Goal: Task Accomplishment & Management: Manage account settings

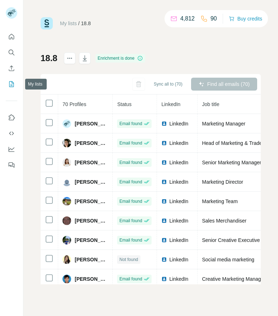
click at [14, 87] on icon "My lists" at bounding box center [11, 84] width 5 height 6
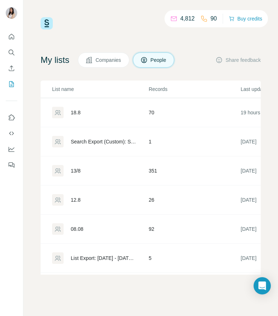
click at [115, 57] on span "Companies" at bounding box center [109, 59] width 26 height 7
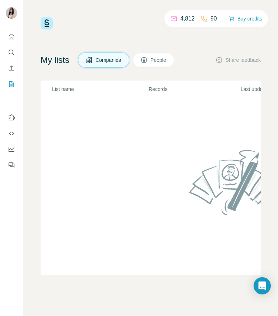
click at [156, 60] on span "People" at bounding box center [159, 59] width 17 height 7
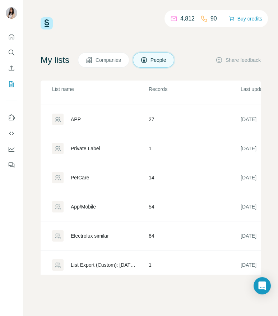
scroll to position [1741, 0]
click at [74, 115] on div "APP" at bounding box center [76, 118] width 10 height 7
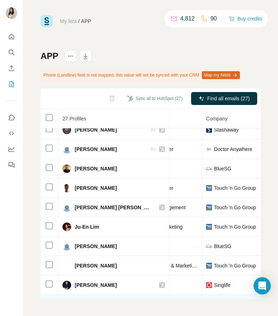
scroll to position [143, 147]
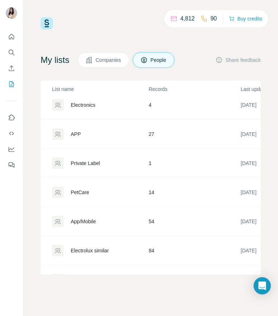
scroll to position [1780, 0]
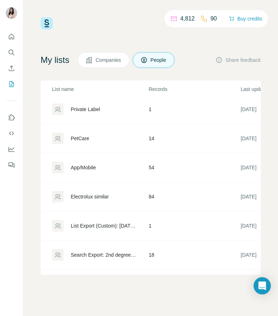
drag, startPoint x: 88, startPoint y: 164, endPoint x: 63, endPoint y: 168, distance: 25.5
click at [63, 168] on div at bounding box center [58, 168] width 12 height 12
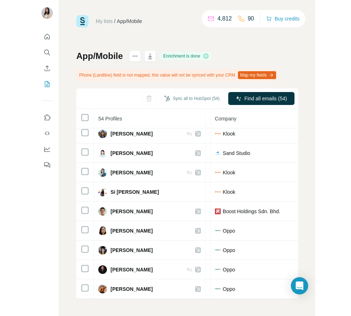
scroll to position [2, 0]
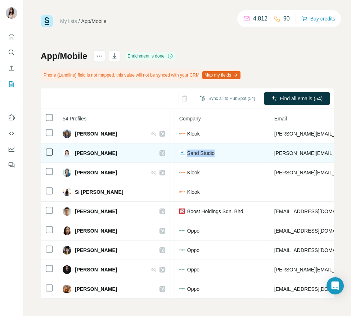
drag, startPoint x: 207, startPoint y: 149, endPoint x: 170, endPoint y: 149, distance: 37.0
click at [179, 150] on div "Sand Studio" at bounding box center [222, 153] width 86 height 7
drag, startPoint x: 170, startPoint y: 149, endPoint x: 176, endPoint y: 147, distance: 6.4
copy span "Sand Studio"
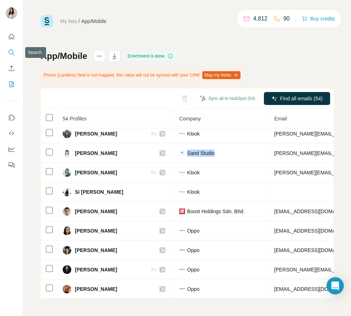
click at [13, 55] on icon "Search" at bounding box center [11, 52] width 7 height 7
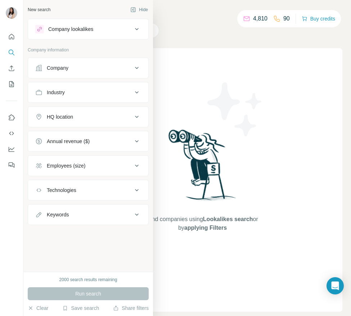
click at [67, 61] on button "Company" at bounding box center [88, 67] width 120 height 17
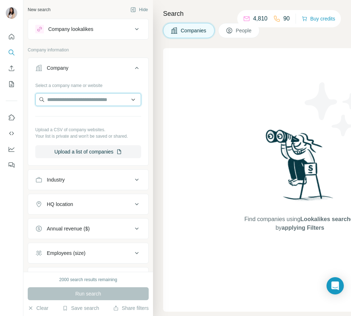
click at [92, 100] on input "text" at bounding box center [88, 99] width 106 height 13
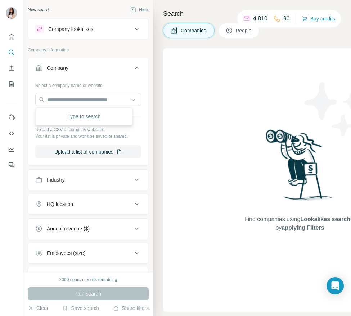
click at [237, 34] on span "People" at bounding box center [244, 30] width 17 height 7
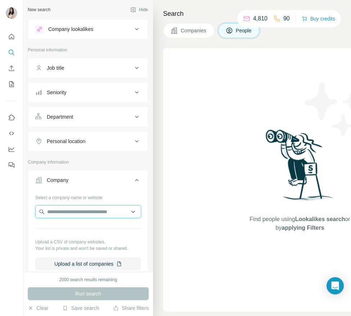
click at [61, 213] on input "text" at bounding box center [88, 211] width 106 height 13
paste input "**********"
type input "**********"
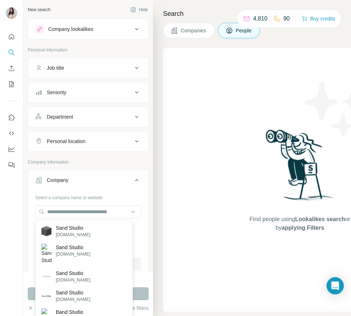
click at [74, 16] on div "New search Hide Company lookalikes Personal information Job title Seniority Dep…" at bounding box center [87, 136] width 129 height 272
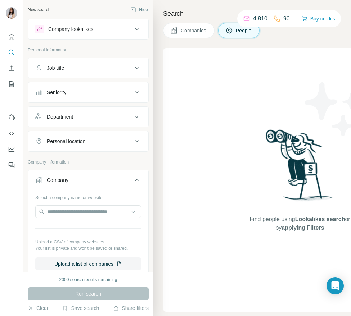
click at [74, 22] on button "Company lookalikes" at bounding box center [88, 28] width 120 height 17
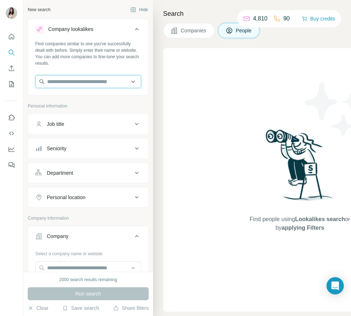
click at [74, 83] on input "text" at bounding box center [88, 81] width 106 height 13
paste input "**********"
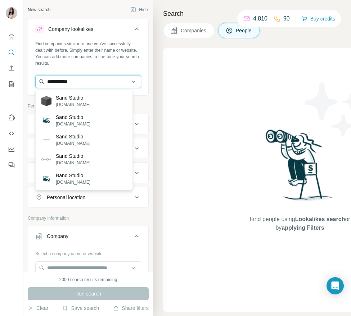
click at [72, 80] on input "**********" at bounding box center [88, 81] width 106 height 13
paste input "**********"
type input "**********"
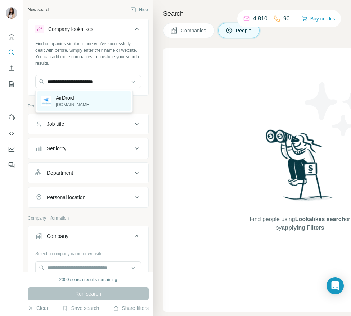
click at [78, 100] on p "AirDroid" at bounding box center [73, 97] width 35 height 7
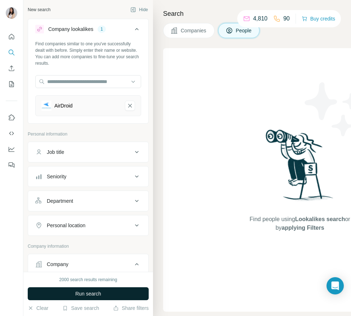
click at [94, 293] on span "Run search" at bounding box center [88, 293] width 26 height 7
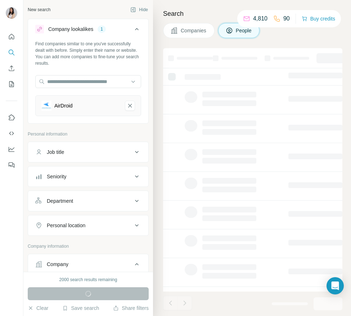
click at [98, 228] on div "Personal location" at bounding box center [83, 225] width 97 height 7
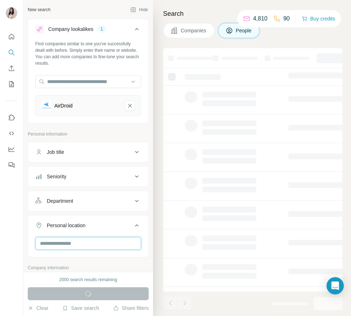
click at [98, 242] on input "text" at bounding box center [88, 243] width 106 height 13
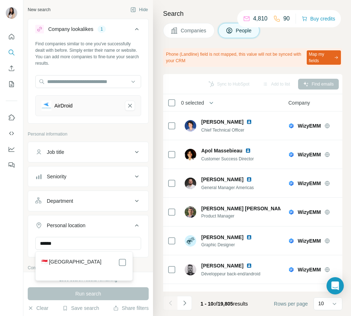
click at [73, 263] on div "🇸🇬 [GEOGRAPHIC_DATA]" at bounding box center [83, 262] width 85 height 9
click at [70, 259] on label "🇸🇬 [GEOGRAPHIC_DATA]" at bounding box center [71, 262] width 60 height 9
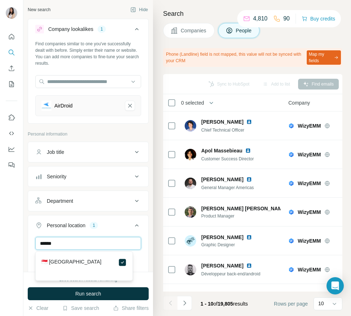
click at [70, 243] on input "******" at bounding box center [88, 243] width 106 height 13
type input "******"
click at [60, 255] on div "🇲🇾 [GEOGRAPHIC_DATA]" at bounding box center [84, 266] width 94 height 26
click at [59, 262] on label "🇲🇾 [GEOGRAPHIC_DATA]" at bounding box center [71, 262] width 60 height 9
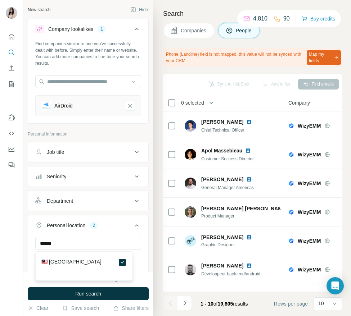
click at [82, 219] on button "Personal location 2" at bounding box center [88, 227] width 120 height 20
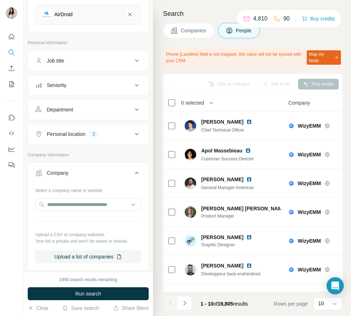
scroll to position [48, 0]
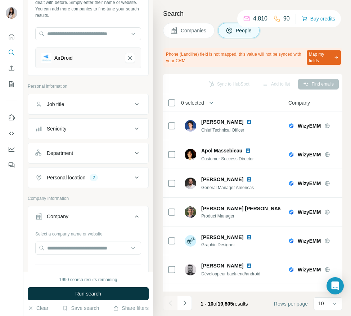
click at [80, 146] on button "Department" at bounding box center [88, 153] width 120 height 17
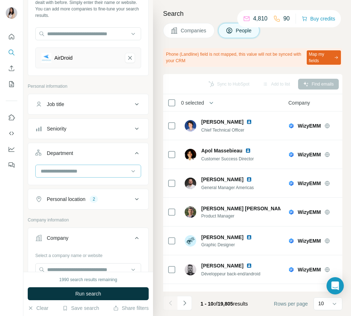
click at [79, 171] on input at bounding box center [84, 171] width 89 height 8
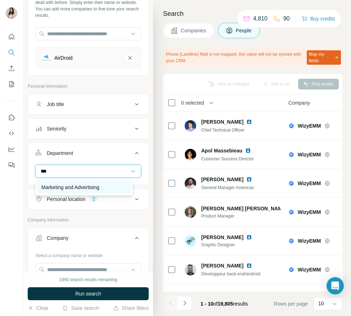
type input "***"
click at [100, 191] on div "Marketing and Advertising" at bounding box center [84, 187] width 94 height 13
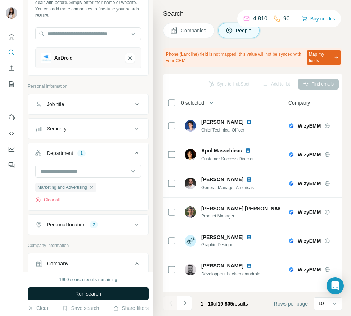
click at [118, 296] on button "Run search" at bounding box center [88, 293] width 121 height 13
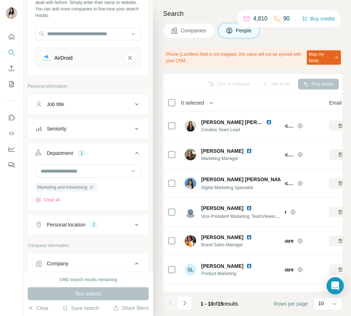
scroll to position [0, 34]
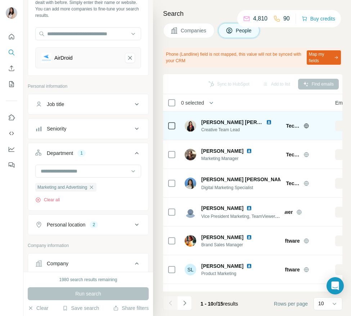
click at [278, 124] on icon at bounding box center [306, 125] width 2 height 5
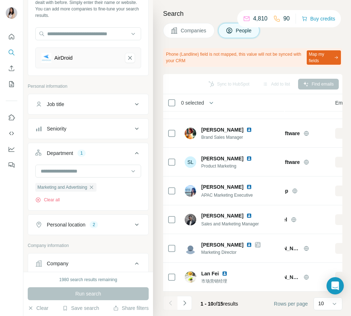
scroll to position [113, 0]
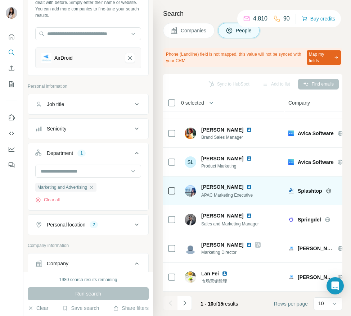
click at [278, 188] on icon at bounding box center [328, 190] width 5 height 5
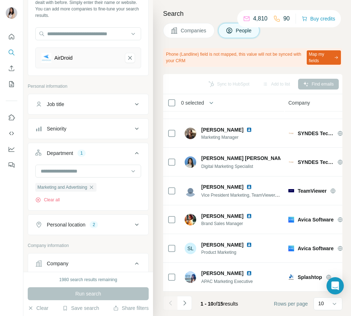
scroll to position [0, 0]
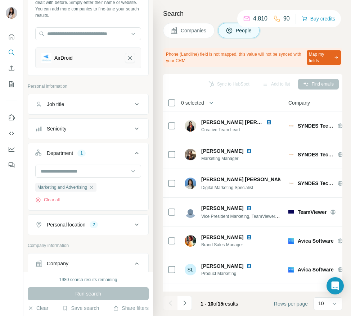
click at [127, 59] on icon "AirDroid-remove-button" at bounding box center [130, 57] width 6 height 7
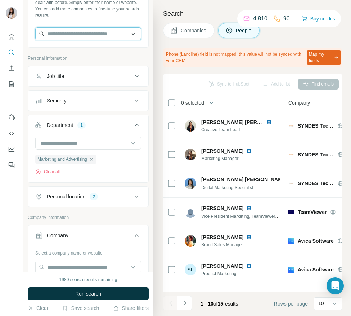
click at [77, 33] on input "text" at bounding box center [88, 33] width 106 height 13
click at [76, 37] on input "text" at bounding box center [88, 33] width 106 height 13
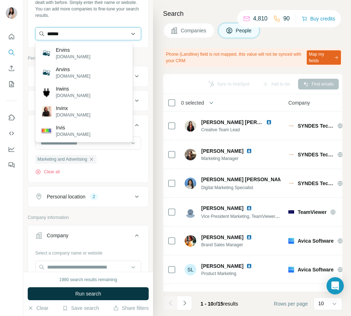
click at [100, 33] on input "******" at bounding box center [88, 33] width 106 height 13
paste input "**********"
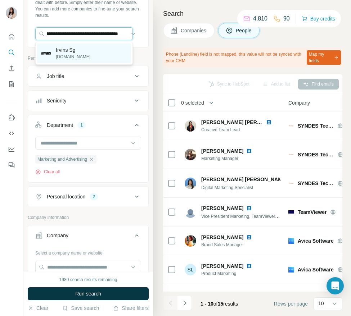
type input "**********"
click at [91, 51] on div "Irvins Sg [DOMAIN_NAME]" at bounding box center [84, 53] width 94 height 19
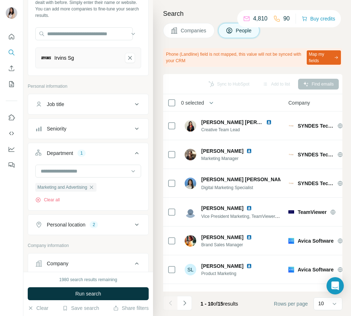
drag, startPoint x: 118, startPoint y: 292, endPoint x: 347, endPoint y: 212, distance: 242.3
click at [118, 292] on button "Run search" at bounding box center [88, 293] width 121 height 13
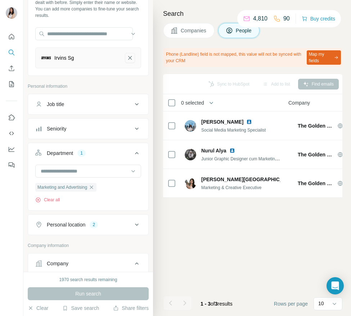
click at [127, 57] on icon "Irvins Sg-remove-button" at bounding box center [130, 57] width 6 height 7
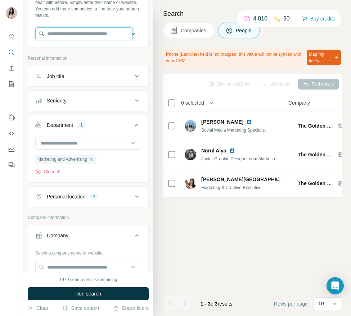
click at [92, 29] on input "text" at bounding box center [83, 33] width 97 height 13
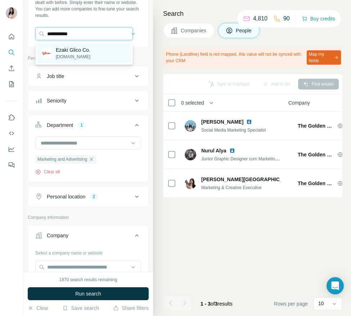
type input "**********"
click at [98, 49] on div "Ezaki Glico Co. [DOMAIN_NAME]" at bounding box center [84, 53] width 94 height 19
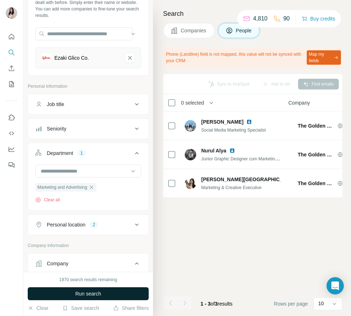
click at [120, 290] on button "Run search" at bounding box center [88, 293] width 121 height 13
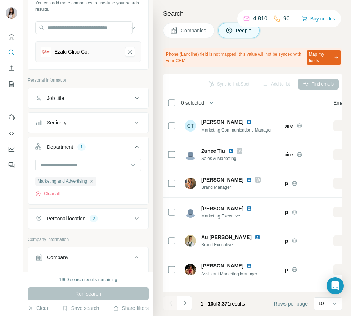
scroll to position [0, 26]
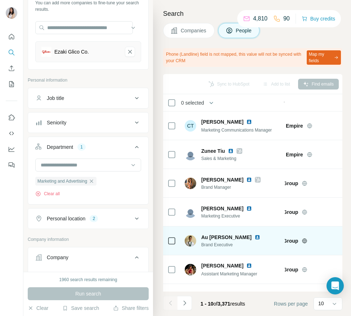
click at [278, 241] on icon at bounding box center [304, 241] width 6 height 6
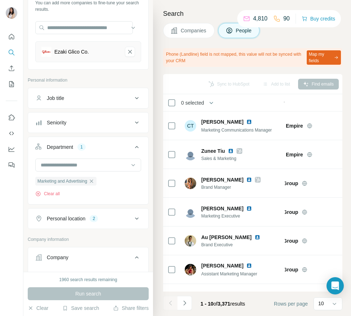
scroll to position [0, 0]
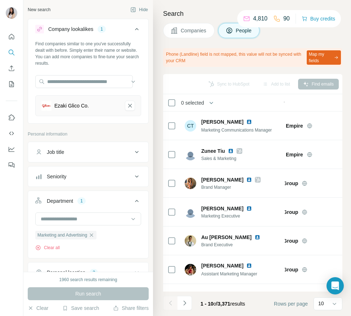
click at [124, 111] on div "Ezaki Glico Co." at bounding box center [88, 105] width 106 height 21
click at [127, 104] on icon "Ezaki Glico Co.-remove-button" at bounding box center [130, 105] width 6 height 7
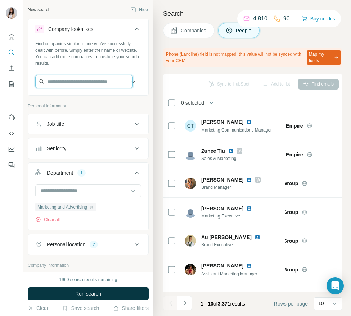
click at [81, 87] on input "text" at bounding box center [83, 81] width 97 height 13
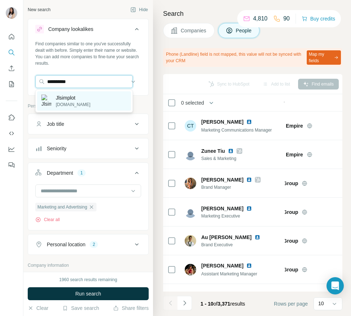
type input "**********"
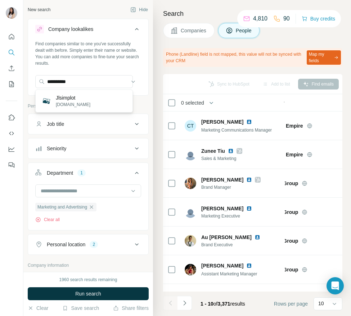
drag, startPoint x: 83, startPoint y: 100, endPoint x: 131, endPoint y: 61, distance: 62.4
click at [107, 65] on body "**********" at bounding box center [175, 158] width 351 height 316
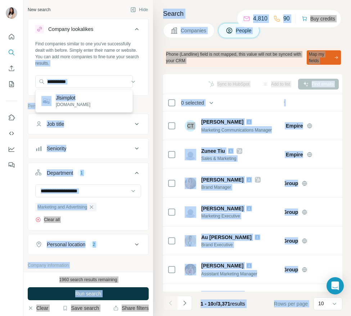
click at [94, 20] on button "Company lookalikes" at bounding box center [88, 30] width 120 height 20
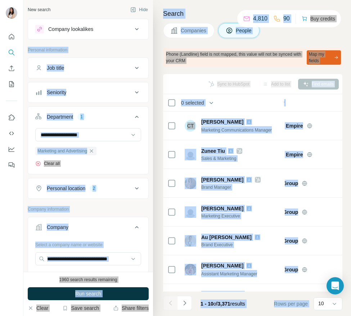
click at [89, 71] on div "Job title" at bounding box center [83, 67] width 97 height 7
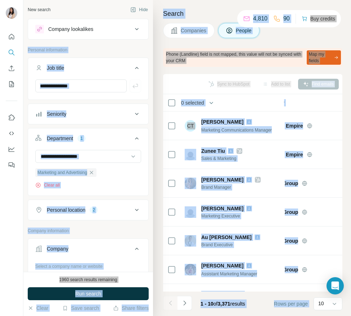
click at [92, 33] on button "Company lookalikes" at bounding box center [88, 28] width 120 height 17
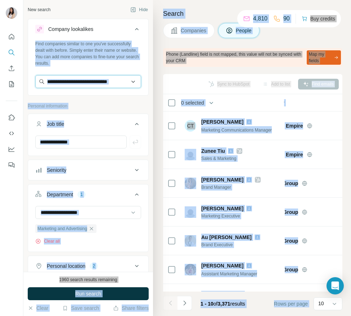
click at [88, 84] on input "text" at bounding box center [88, 81] width 106 height 13
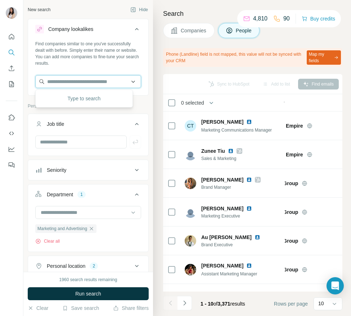
paste input "**********"
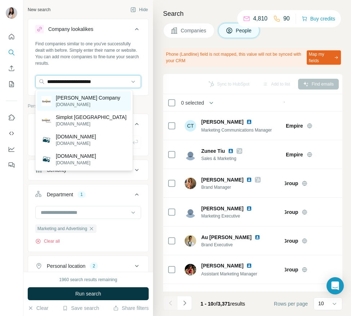
type input "**********"
click at [85, 100] on p "[PERSON_NAME] Company" at bounding box center [88, 97] width 64 height 7
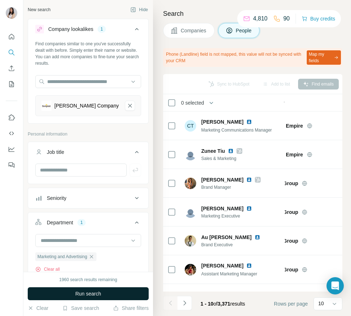
click at [107, 299] on button "Run search" at bounding box center [88, 293] width 121 height 13
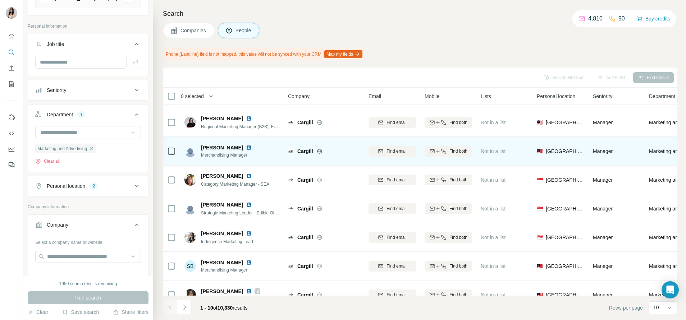
scroll to position [102, 0]
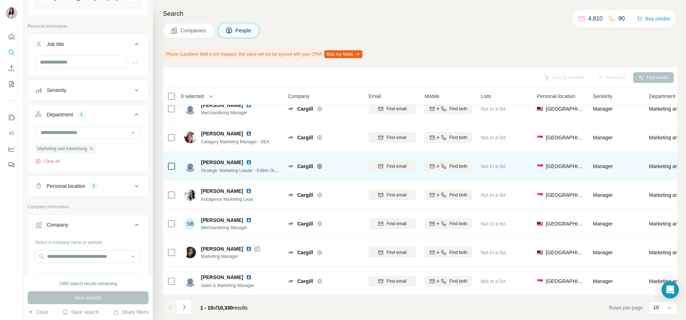
click at [278, 164] on icon at bounding box center [319, 166] width 5 height 5
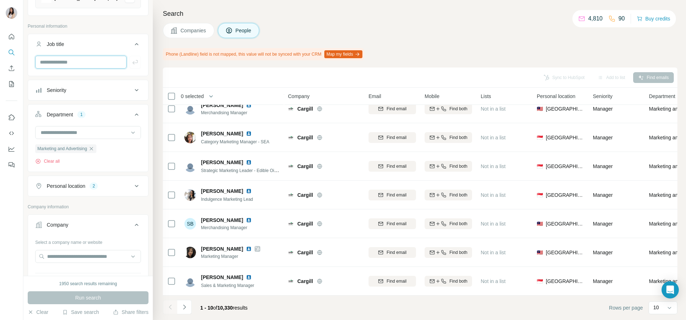
click at [85, 58] on input "text" at bounding box center [80, 62] width 91 height 13
type input "****"
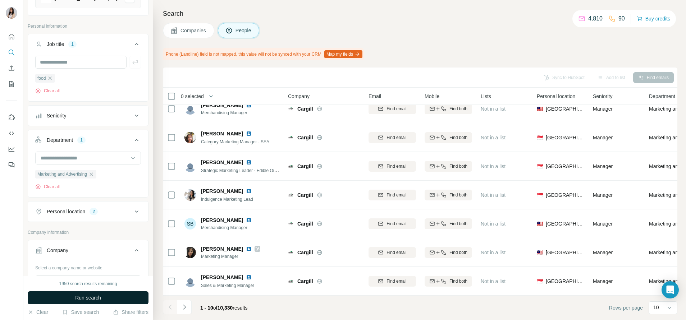
click at [97, 304] on button "Run search" at bounding box center [88, 298] width 121 height 13
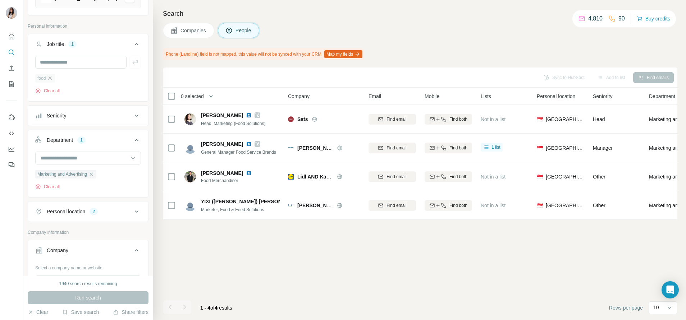
click at [50, 79] on icon "button" at bounding box center [50, 79] width 6 height 6
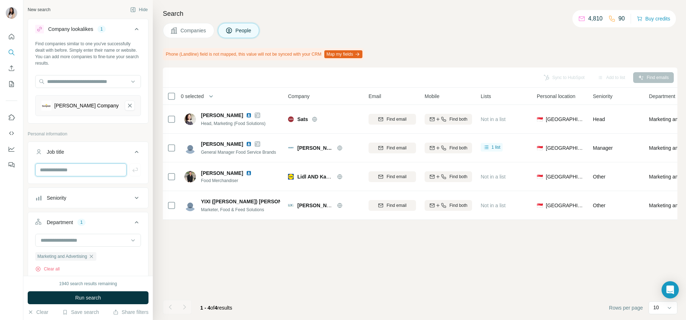
click at [90, 169] on input "text" at bounding box center [80, 170] width 91 height 13
type input "*********"
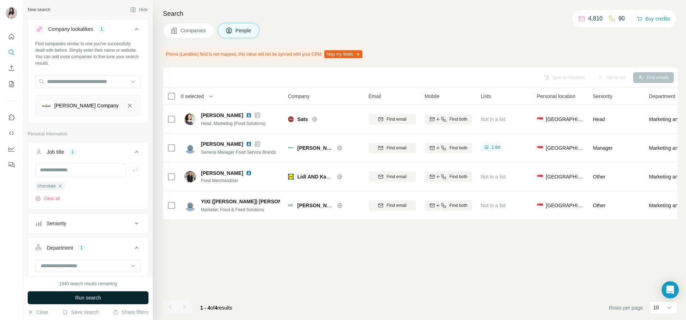
click at [94, 299] on span "Run search" at bounding box center [88, 298] width 26 height 7
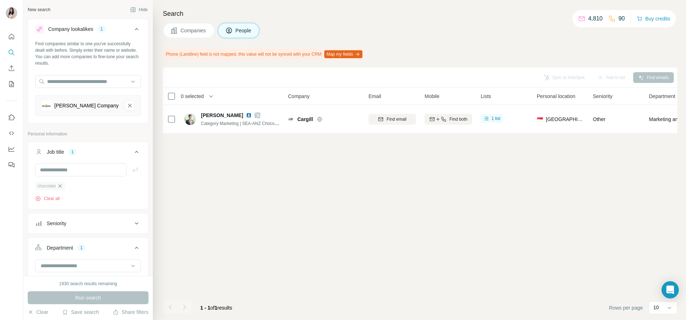
click at [63, 187] on icon "button" at bounding box center [60, 186] width 6 height 6
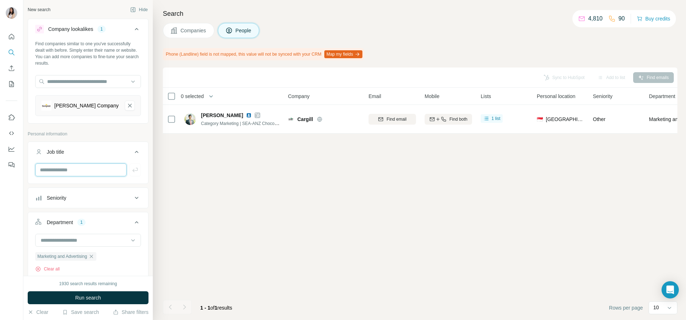
click at [75, 169] on input "text" at bounding box center [80, 170] width 91 height 13
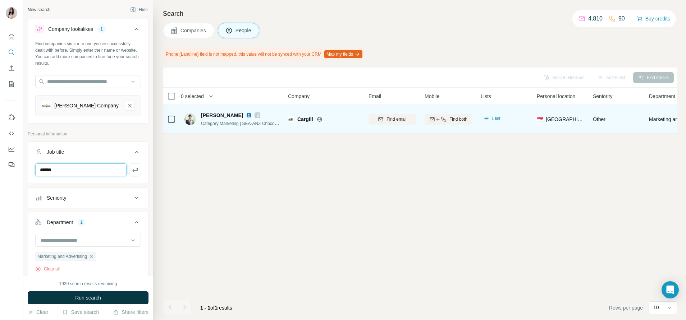
type input "******"
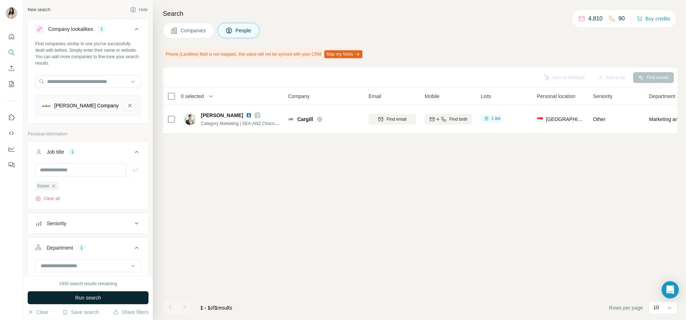
click at [94, 302] on button "Run search" at bounding box center [88, 298] width 121 height 13
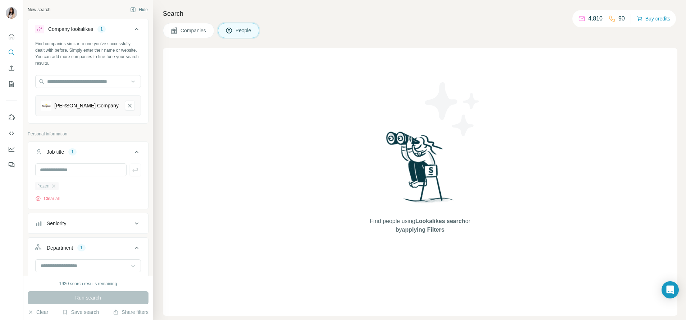
click at [53, 183] on div "frozen" at bounding box center [46, 186] width 23 height 9
click at [57, 187] on div "frozen" at bounding box center [46, 186] width 23 height 9
click at [54, 188] on icon "button" at bounding box center [54, 186] width 6 height 6
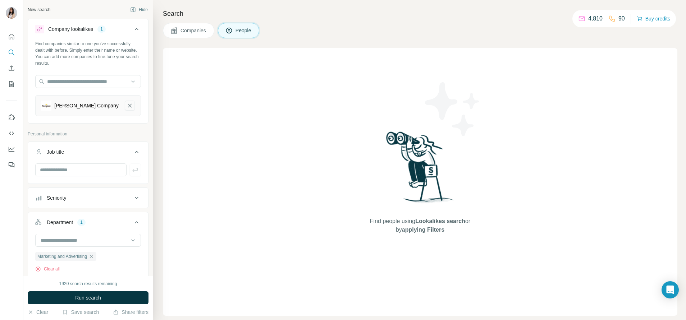
click at [125, 105] on button "J.R. Simplot Company-remove-button" at bounding box center [130, 106] width 10 height 10
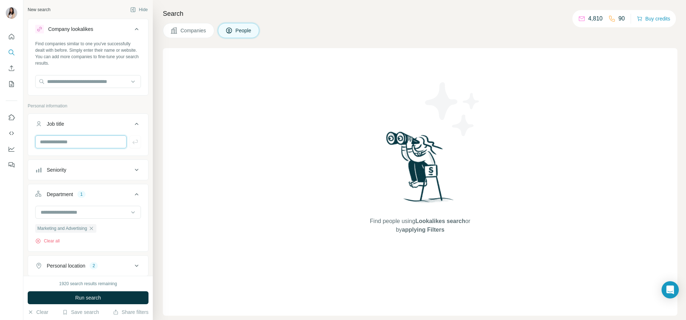
click at [45, 147] on input "text" at bounding box center [80, 142] width 91 height 13
type input "*********"
click at [121, 291] on div "1920 search results remaining Run search Clear Save search Share filters" at bounding box center [87, 298] width 129 height 44
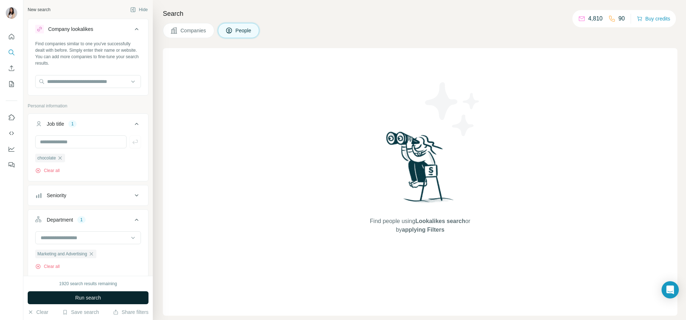
click at [96, 294] on button "Run search" at bounding box center [88, 298] width 121 height 13
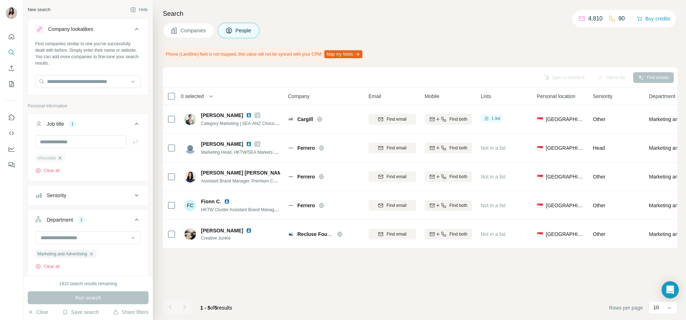
click at [61, 158] on icon "button" at bounding box center [60, 157] width 3 height 3
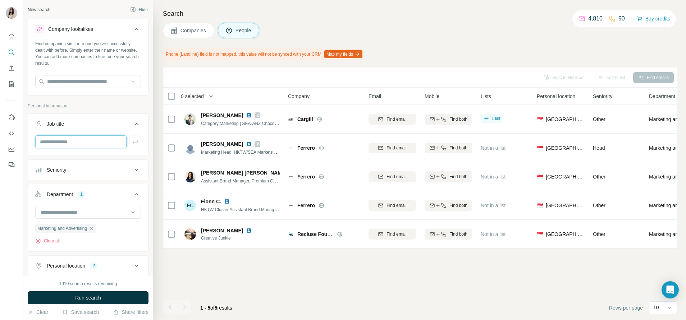
click at [73, 142] on input "text" at bounding box center [80, 142] width 91 height 13
type input "*****"
click at [105, 299] on button "Run search" at bounding box center [88, 298] width 121 height 13
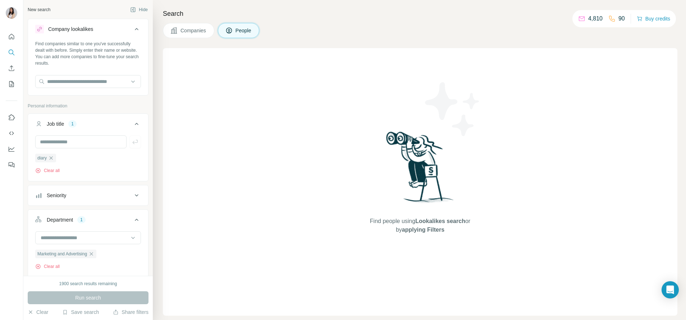
click at [53, 160] on icon "button" at bounding box center [51, 158] width 6 height 6
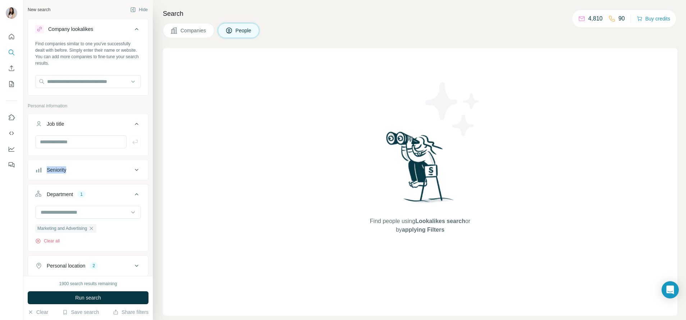
click at [53, 160] on div "Seniority" at bounding box center [88, 170] width 121 height 21
drag, startPoint x: 53, startPoint y: 160, endPoint x: 59, endPoint y: 142, distance: 18.8
click at [59, 142] on input "text" at bounding box center [80, 142] width 91 height 13
type input "*****"
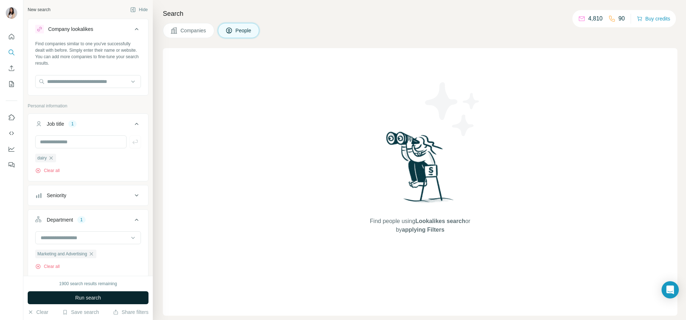
click at [102, 300] on button "Run search" at bounding box center [88, 298] width 121 height 13
click at [53, 159] on icon "button" at bounding box center [51, 158] width 6 height 6
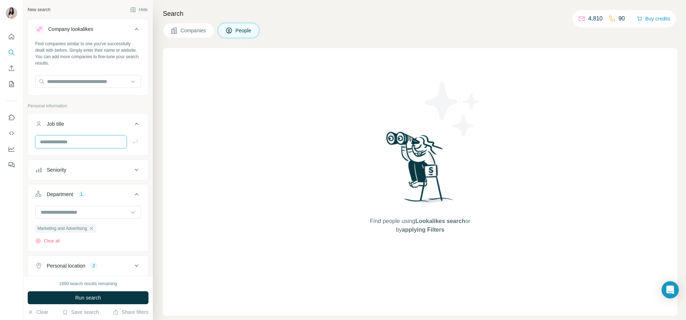
click at [64, 141] on input "text" at bounding box center [80, 142] width 91 height 13
type input "*"
type input "********"
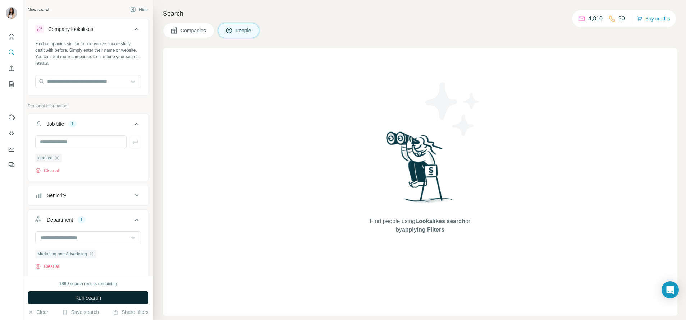
click at [96, 302] on button "Run search" at bounding box center [88, 298] width 121 height 13
click at [57, 160] on icon "button" at bounding box center [56, 157] width 3 height 3
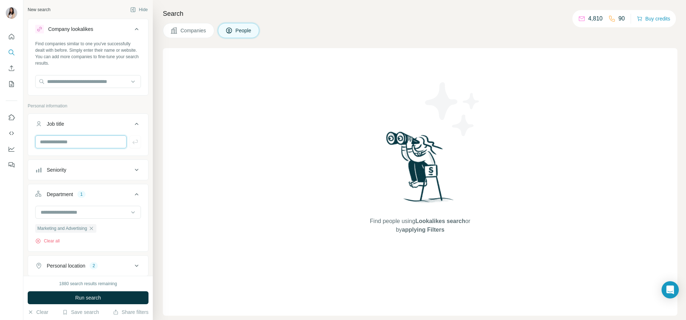
click at [69, 141] on input "text" at bounding box center [80, 142] width 91 height 13
click at [78, 140] on input "text" at bounding box center [80, 142] width 91 height 13
type input "**********"
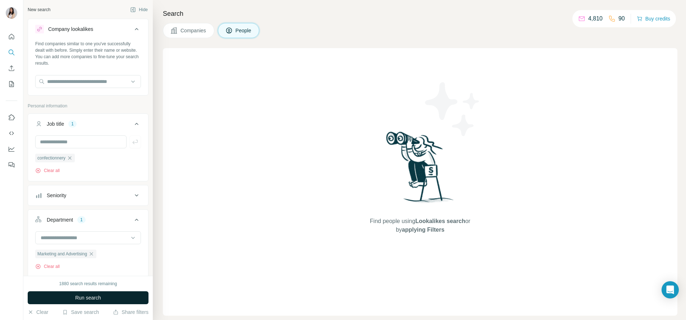
click at [98, 303] on button "Run search" at bounding box center [88, 298] width 121 height 13
click at [73, 159] on icon "button" at bounding box center [70, 158] width 6 height 6
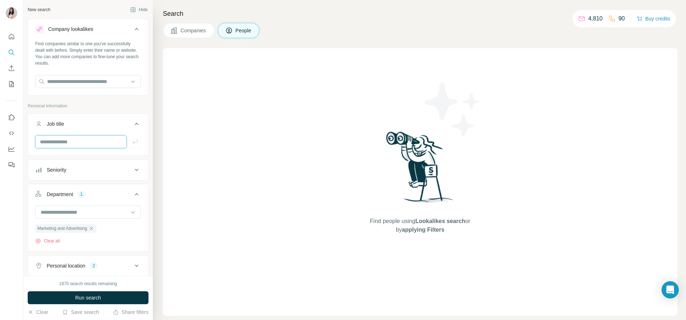
click at [79, 142] on input "text" at bounding box center [80, 142] width 91 height 13
type input "*****"
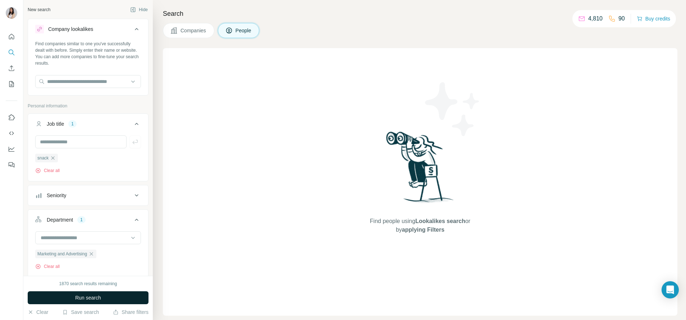
click at [99, 293] on button "Run search" at bounding box center [88, 298] width 121 height 13
click at [54, 155] on div "snack" at bounding box center [46, 158] width 23 height 9
click at [63, 146] on input "text" at bounding box center [80, 142] width 91 height 13
click at [92, 119] on button "Job title 1" at bounding box center [88, 125] width 120 height 20
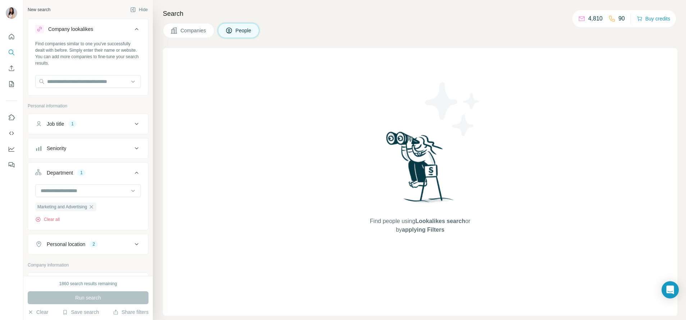
click at [80, 119] on button "Job title 1" at bounding box center [88, 123] width 120 height 17
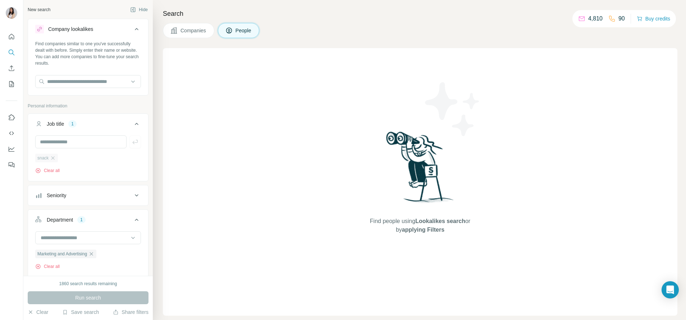
click at [56, 155] on div "snack" at bounding box center [46, 158] width 23 height 9
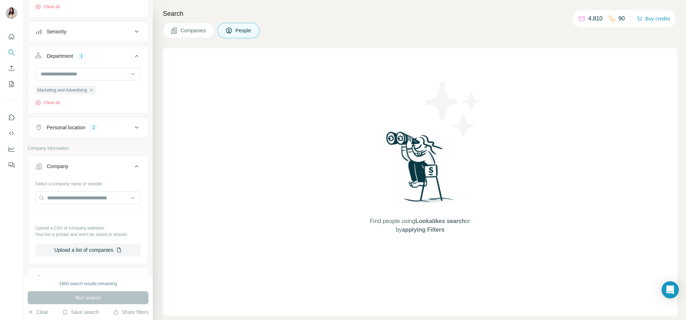
scroll to position [54, 0]
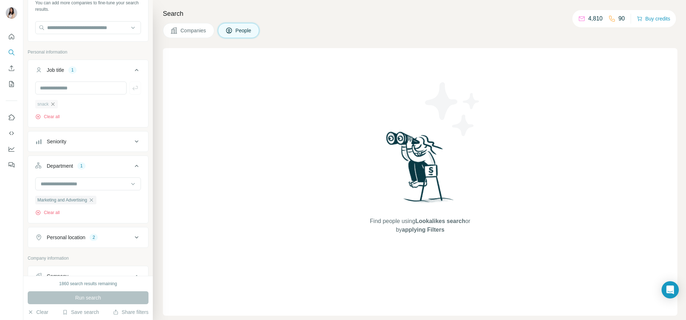
click at [54, 103] on icon "button" at bounding box center [53, 104] width 6 height 6
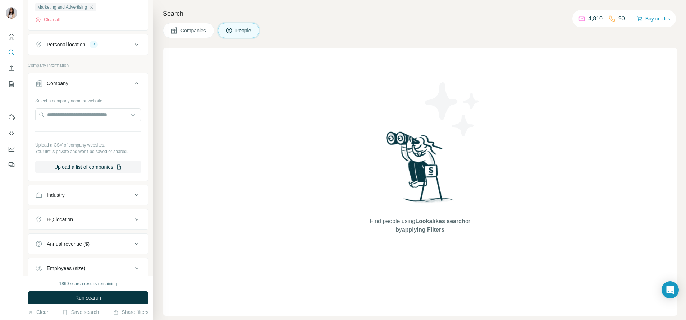
scroll to position [300, 0]
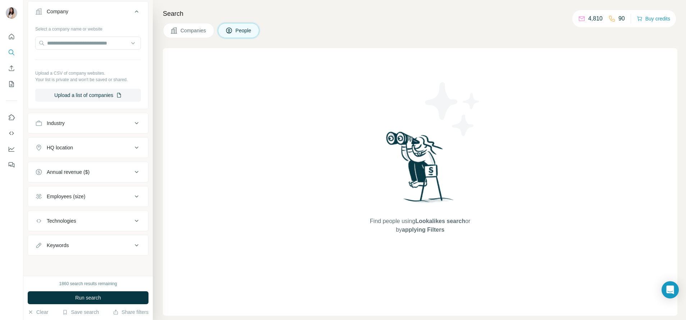
click at [81, 240] on button "Keywords" at bounding box center [88, 245] width 120 height 17
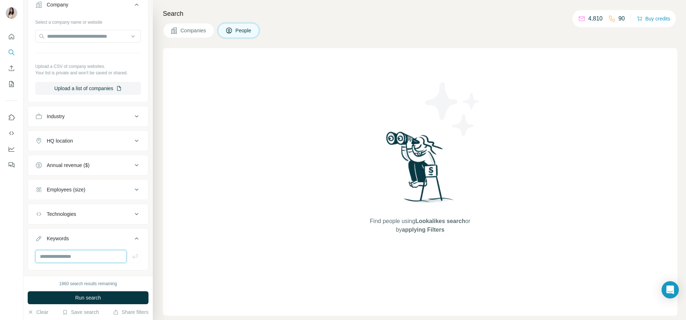
click at [80, 260] on input "text" at bounding box center [80, 256] width 91 height 13
type input "*****"
click at [79, 297] on span "Run search" at bounding box center [88, 298] width 26 height 7
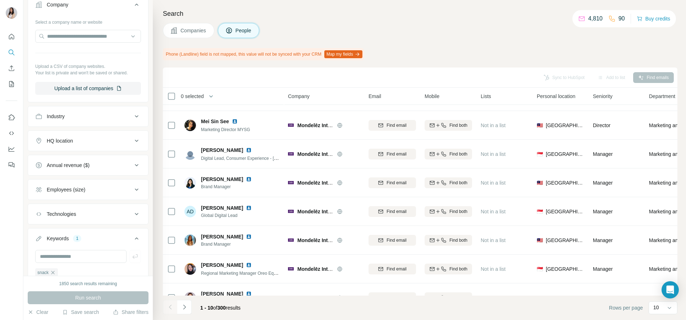
scroll to position [102, 0]
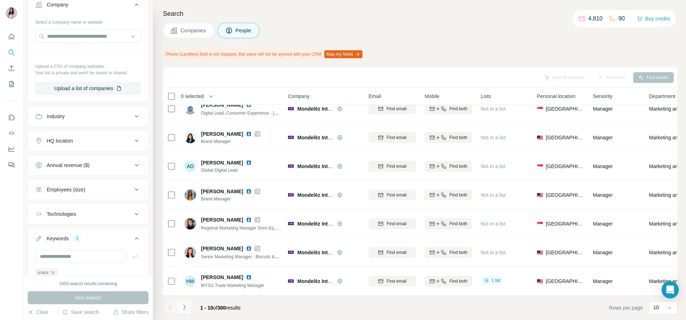
click at [184, 307] on icon "Navigate to next page" at bounding box center [184, 307] width 7 height 7
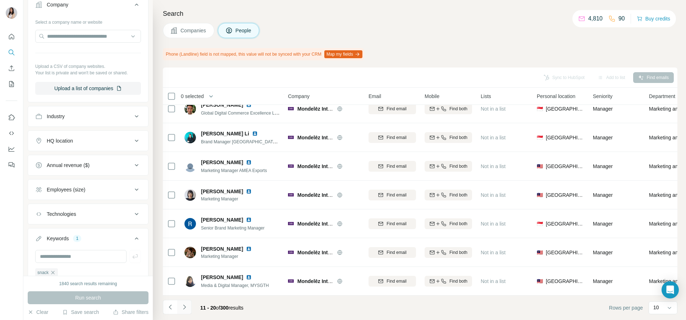
click at [190, 305] on button "Navigate to next page" at bounding box center [184, 307] width 14 height 14
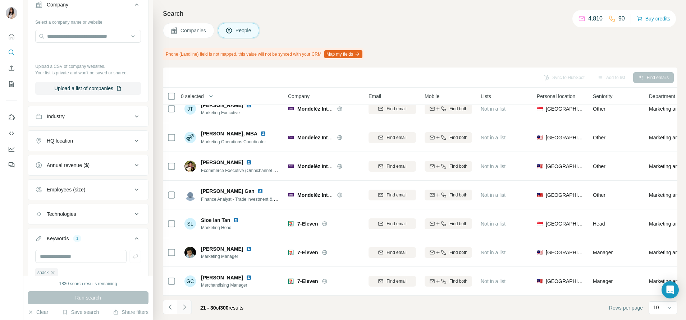
click at [185, 306] on icon "Navigate to next page" at bounding box center [184, 307] width 7 height 7
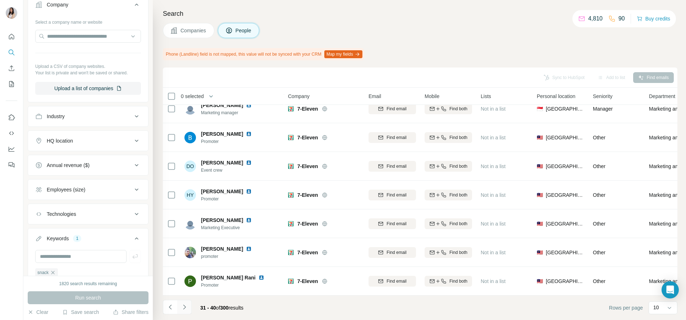
click at [186, 306] on icon "Navigate to next page" at bounding box center [184, 307] width 7 height 7
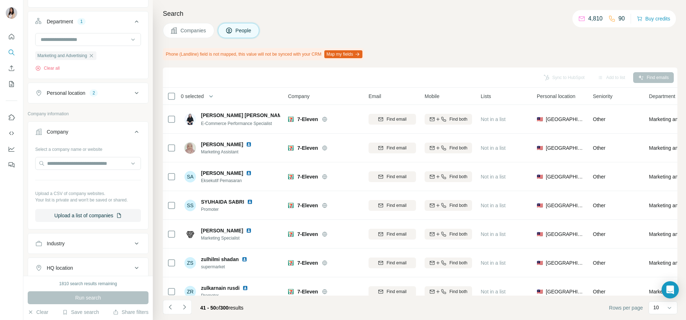
scroll to position [85, 0]
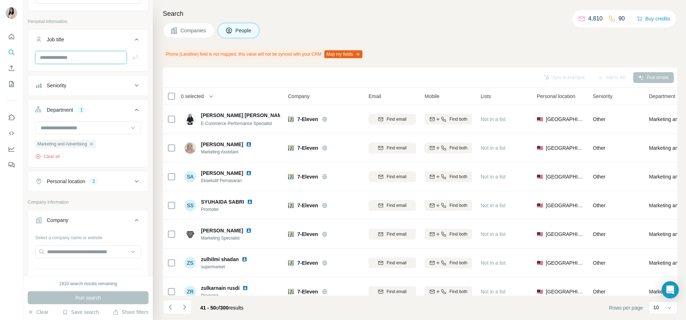
click at [69, 59] on input "text" at bounding box center [80, 57] width 91 height 13
type input "*****"
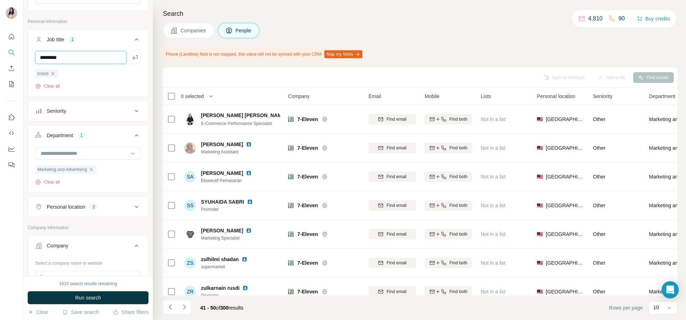
type input "*********"
click at [77, 292] on button "Run search" at bounding box center [88, 298] width 121 height 13
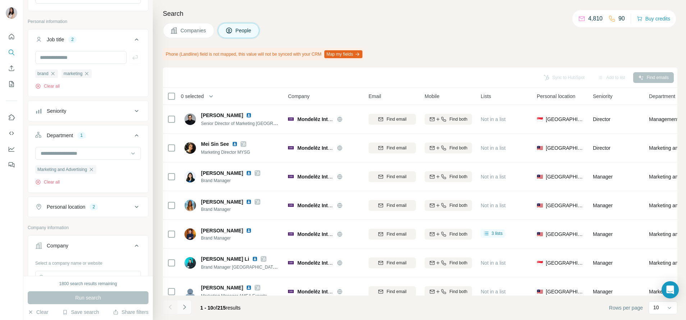
click at [186, 305] on icon "Navigate to next page" at bounding box center [184, 307] width 7 height 7
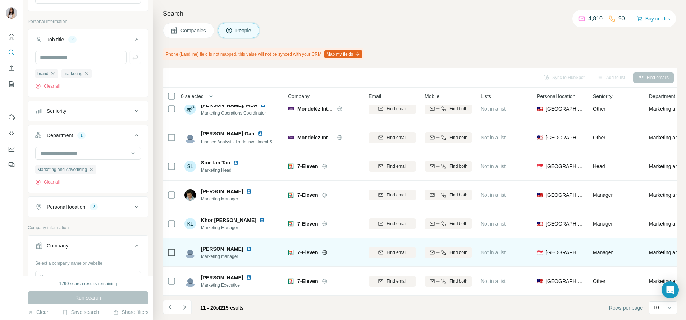
scroll to position [102, 0]
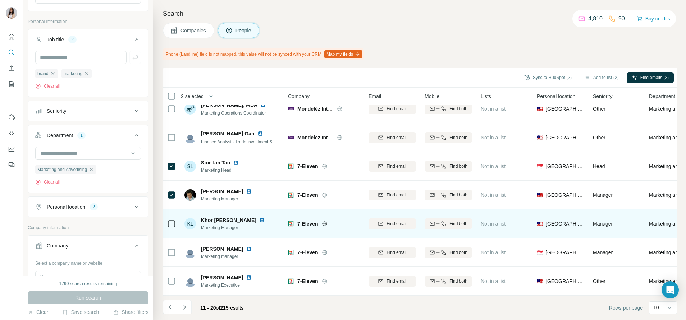
click at [170, 220] on icon at bounding box center [171, 224] width 9 height 9
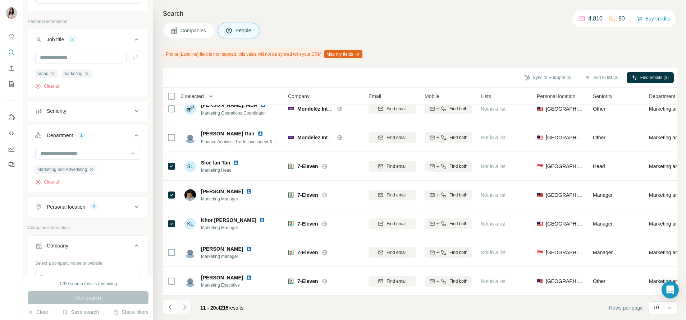
click at [185, 308] on icon "Navigate to next page" at bounding box center [184, 307] width 3 height 5
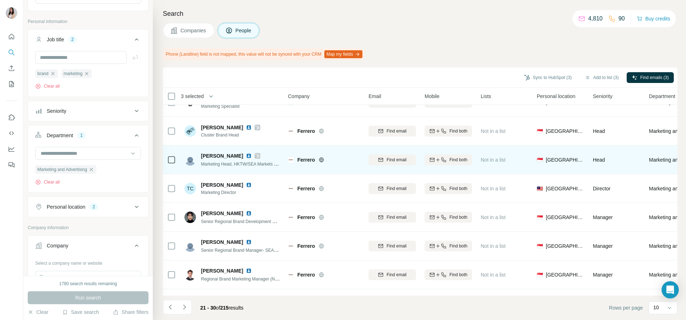
scroll to position [0, 0]
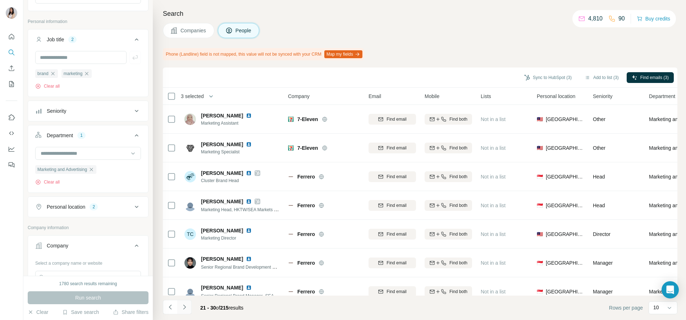
click at [188, 305] on button "Navigate to next page" at bounding box center [184, 307] width 14 height 14
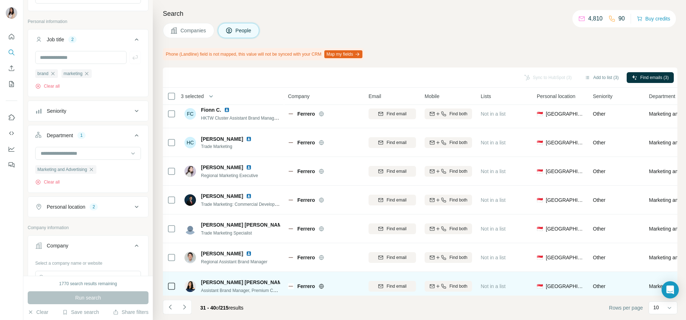
scroll to position [102, 0]
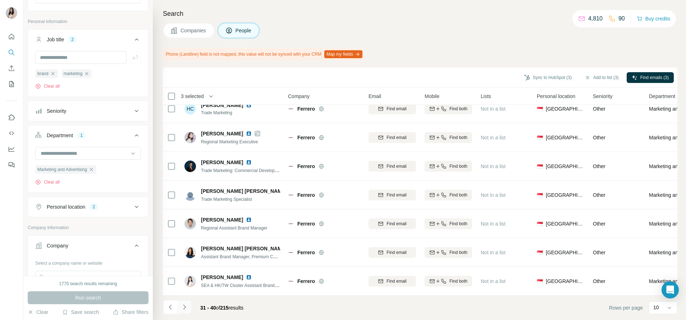
click at [189, 309] on button "Navigate to next page" at bounding box center [184, 307] width 14 height 14
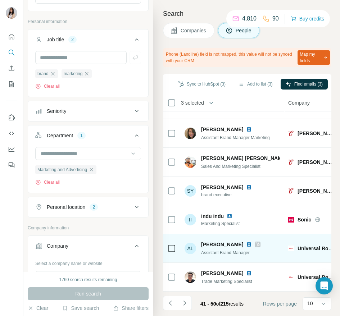
scroll to position [113, 0]
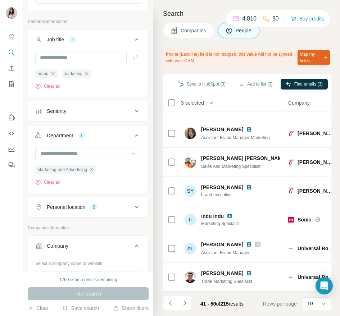
drag, startPoint x: 189, startPoint y: 302, endPoint x: 227, endPoint y: 298, distance: 37.9
click at [189, 302] on button "Navigate to next page" at bounding box center [184, 303] width 14 height 14
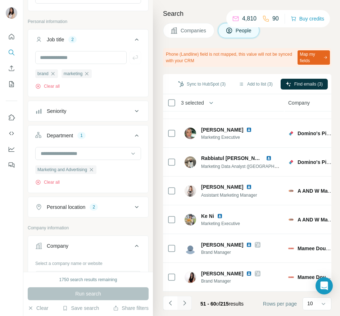
click at [184, 299] on button "Navigate to next page" at bounding box center [184, 303] width 14 height 14
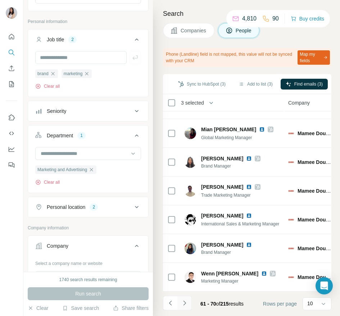
click at [185, 300] on icon "Navigate to next page" at bounding box center [184, 303] width 7 height 7
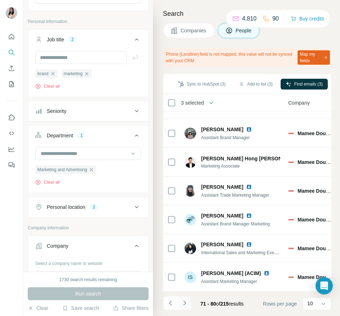
click at [187, 306] on icon "Navigate to next page" at bounding box center [184, 303] width 7 height 7
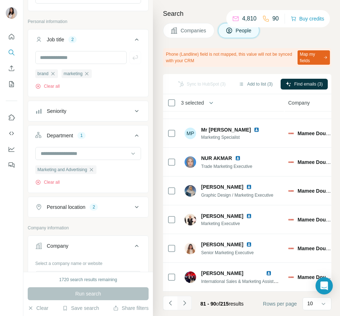
click at [187, 306] on icon "Navigate to next page" at bounding box center [184, 303] width 7 height 7
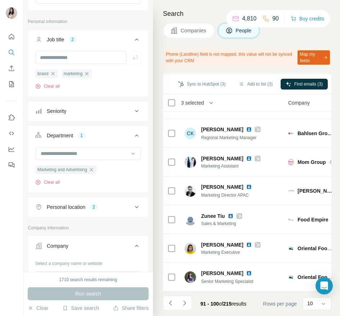
click at [187, 306] on icon "Navigate to next page" at bounding box center [184, 303] width 7 height 7
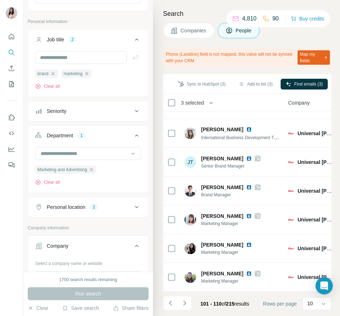
click at [190, 306] on button "Navigate to next page" at bounding box center [184, 303] width 14 height 14
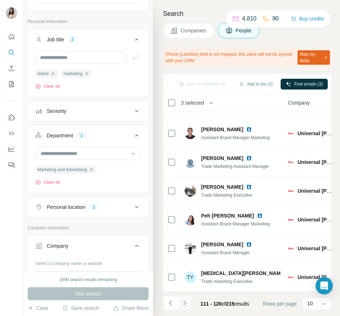
click at [184, 304] on icon "Navigate to next page" at bounding box center [184, 303] width 3 height 5
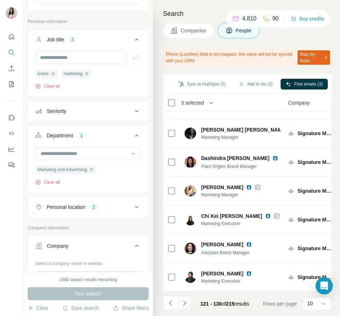
click at [186, 301] on icon "Navigate to next page" at bounding box center [184, 303] width 7 height 7
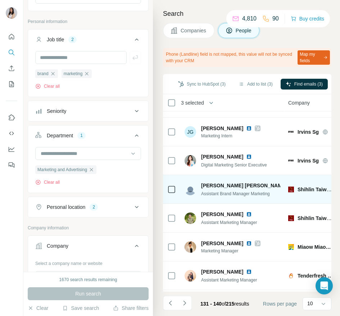
scroll to position [0, 0]
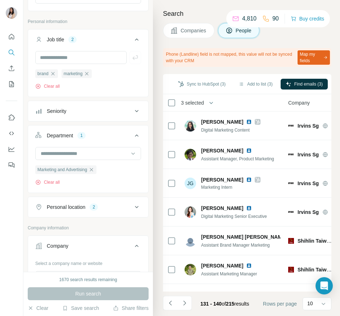
click at [183, 296] on div "131 - 140 of 215 results" at bounding box center [209, 304] width 92 height 16
click at [183, 300] on icon "Navigate to next page" at bounding box center [184, 303] width 7 height 7
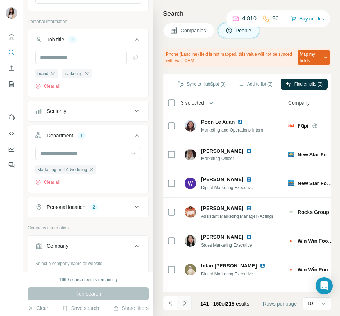
click at [184, 301] on icon "Navigate to next page" at bounding box center [184, 303] width 3 height 5
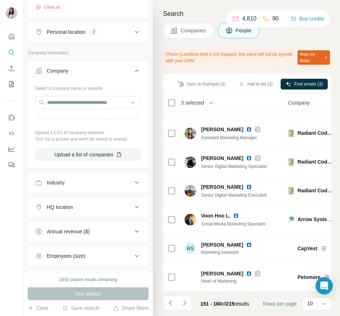
scroll to position [378, 0]
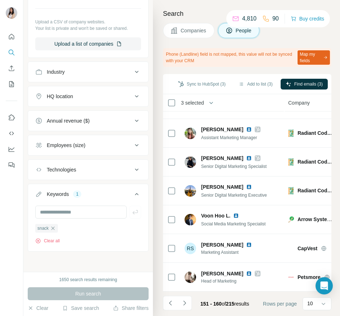
click at [74, 139] on button "Employees (size)" at bounding box center [88, 145] width 120 height 17
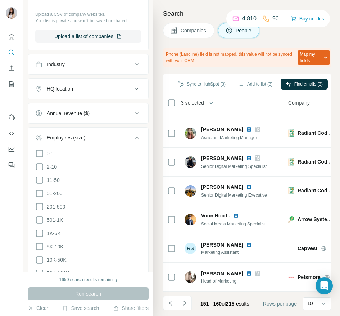
click at [82, 117] on div "Annual revenue ($)" at bounding box center [68, 113] width 43 height 7
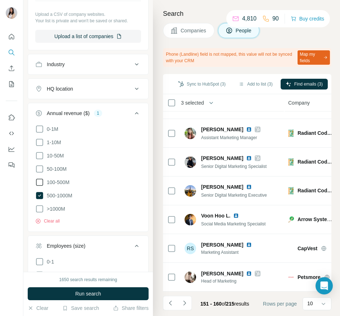
click at [59, 187] on label "100-500M" at bounding box center [52, 182] width 34 height 9
click at [58, 212] on span ">1000M" at bounding box center [54, 208] width 21 height 7
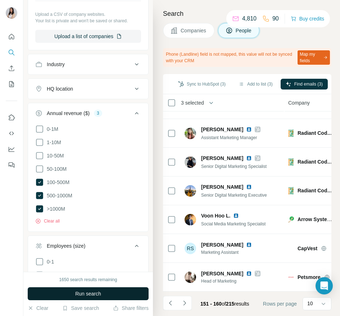
click at [100, 295] on span "Run search" at bounding box center [88, 293] width 26 height 7
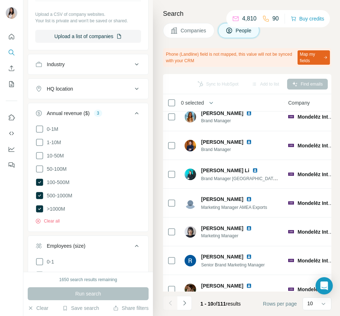
scroll to position [113, 0]
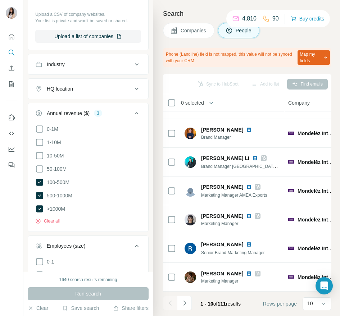
click at [187, 302] on icon "Navigate to next page" at bounding box center [184, 303] width 7 height 7
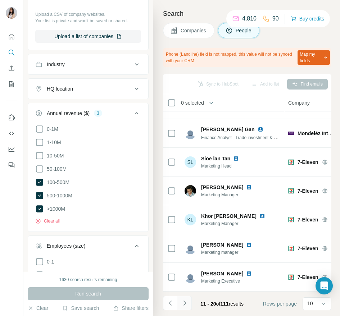
click at [188, 301] on button "Navigate to next page" at bounding box center [184, 303] width 14 height 14
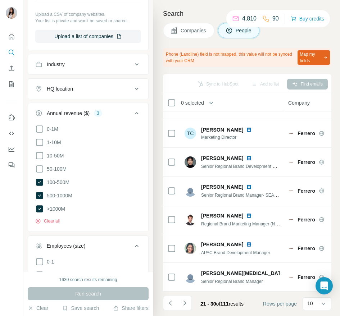
click at [188, 301] on button "Navigate to next page" at bounding box center [184, 303] width 14 height 14
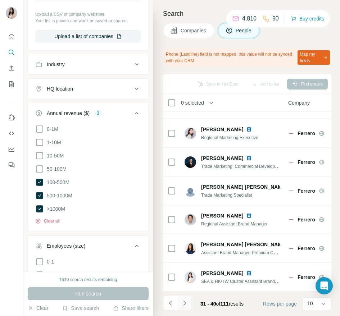
click at [185, 306] on icon "Navigate to next page" at bounding box center [184, 303] width 7 height 7
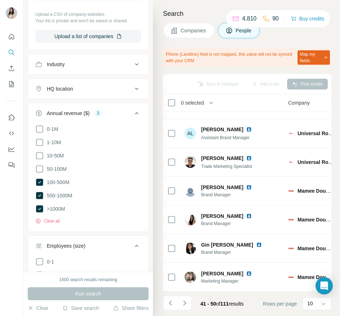
click at [184, 307] on button "Navigate to next page" at bounding box center [184, 303] width 14 height 14
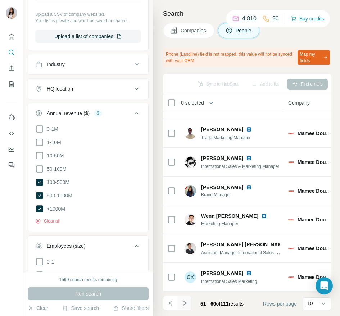
click at [188, 308] on button "Navigate to next page" at bounding box center [184, 303] width 14 height 14
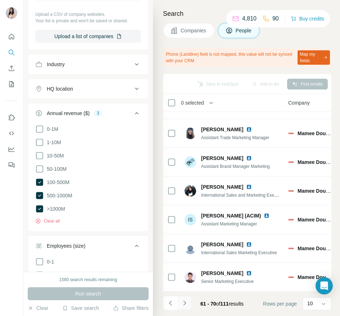
click at [188, 308] on button "Navigate to next page" at bounding box center [184, 303] width 14 height 14
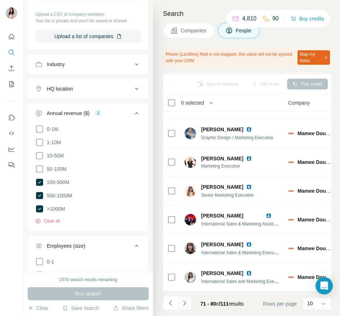
click at [188, 302] on button "Navigate to next page" at bounding box center [184, 303] width 14 height 14
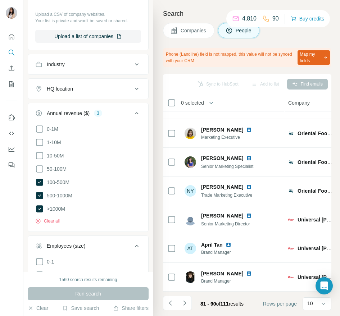
click at [187, 303] on icon "Navigate to next page" at bounding box center [184, 303] width 7 height 7
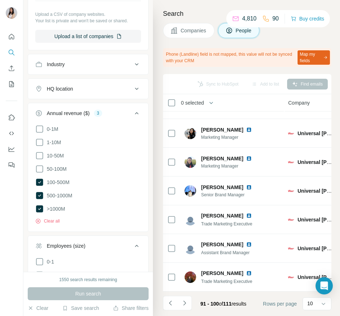
click at [187, 303] on icon "Navigate to next page" at bounding box center [184, 303] width 7 height 7
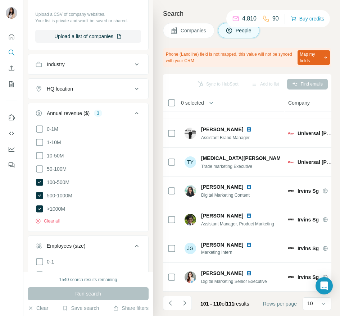
click at [189, 304] on button "Navigate to next page" at bounding box center [184, 303] width 14 height 14
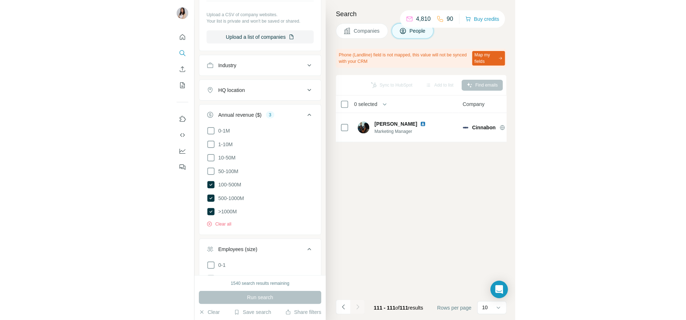
scroll to position [0, 0]
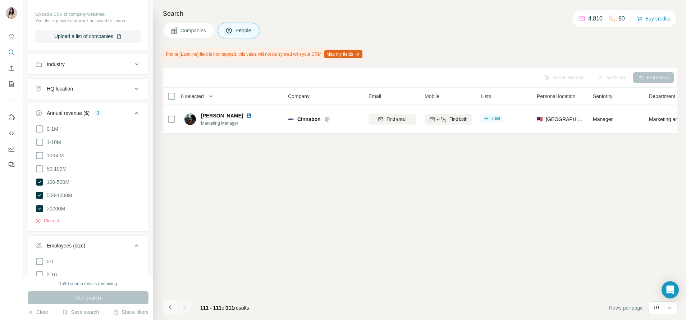
click at [170, 309] on icon "Navigate to previous page" at bounding box center [170, 307] width 7 height 7
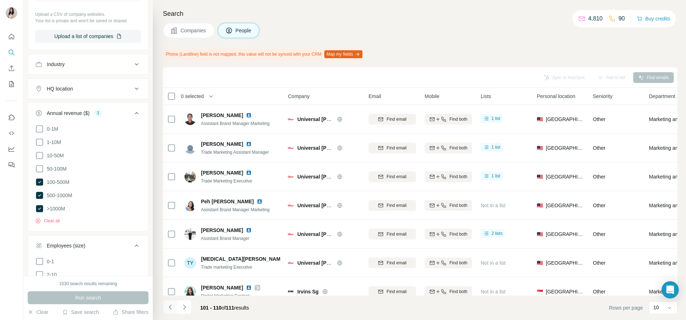
click at [170, 309] on icon "Navigate to previous page" at bounding box center [170, 307] width 7 height 7
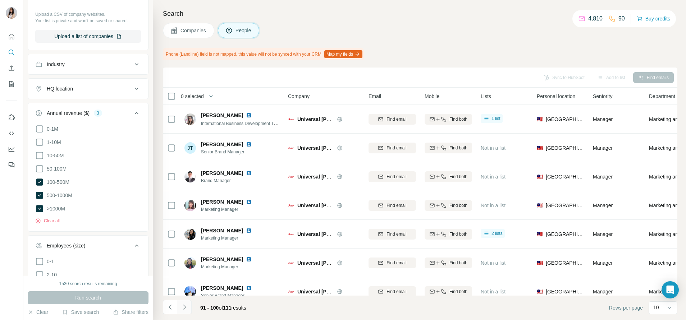
click at [184, 308] on icon "Navigate to next page" at bounding box center [184, 307] width 7 height 7
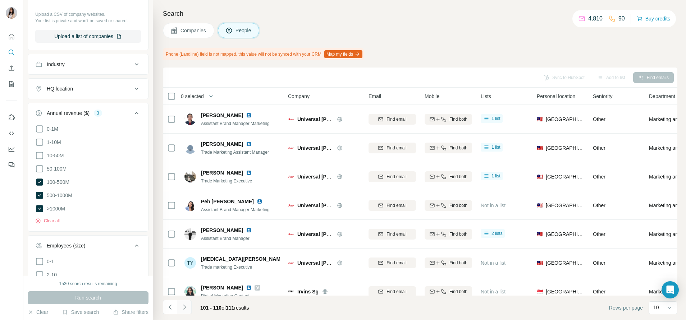
click at [187, 313] on button "Navigate to next page" at bounding box center [184, 307] width 14 height 14
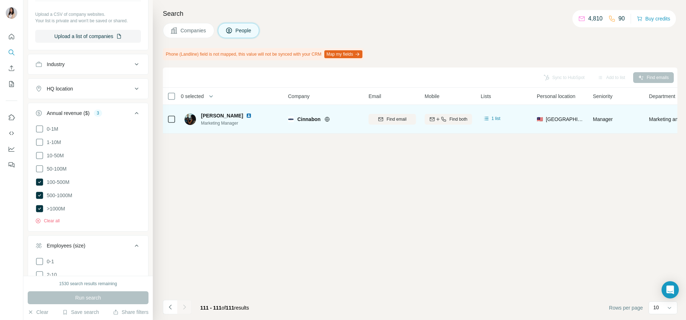
click at [168, 116] on div at bounding box center [171, 119] width 9 height 9
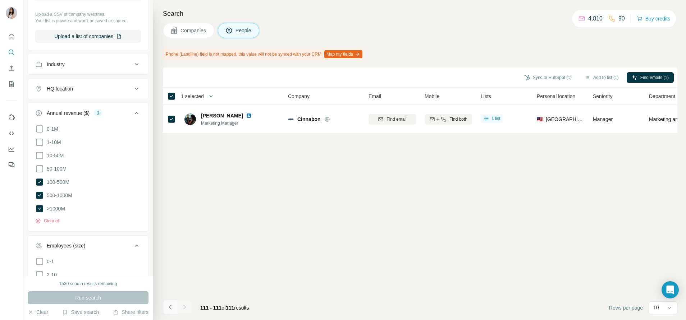
click at [169, 310] on icon "Navigate to previous page" at bounding box center [170, 307] width 7 height 7
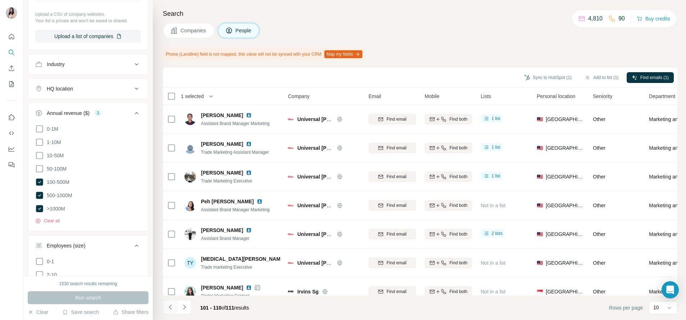
click at [170, 311] on button "Navigate to previous page" at bounding box center [170, 307] width 14 height 14
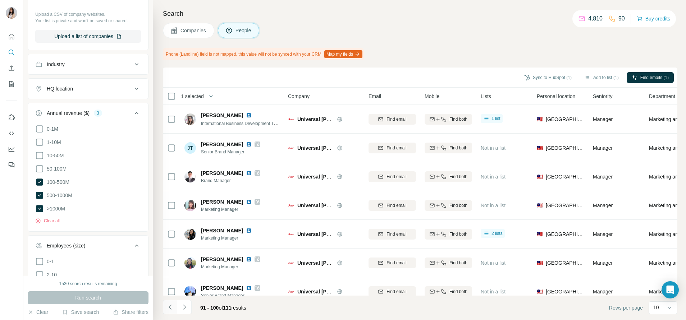
click at [168, 307] on icon "Navigate to previous page" at bounding box center [170, 307] width 7 height 7
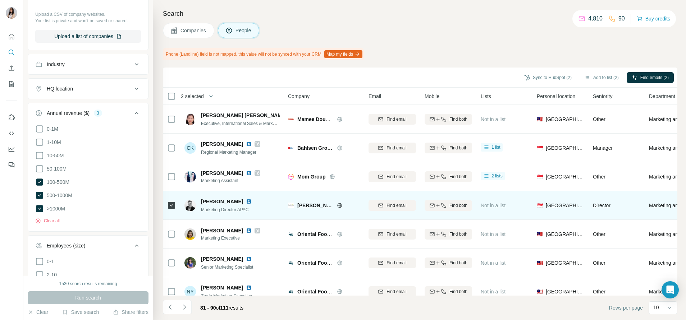
click at [278, 206] on icon at bounding box center [340, 205] width 2 height 5
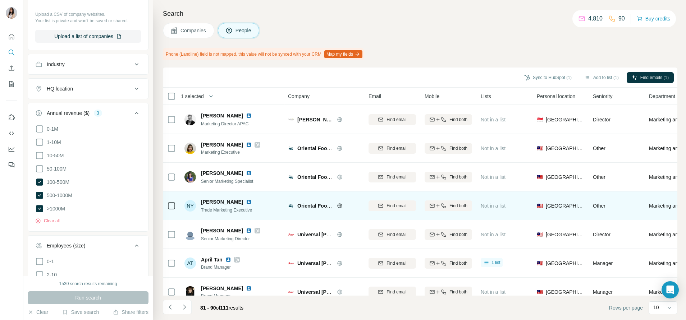
scroll to position [102, 0]
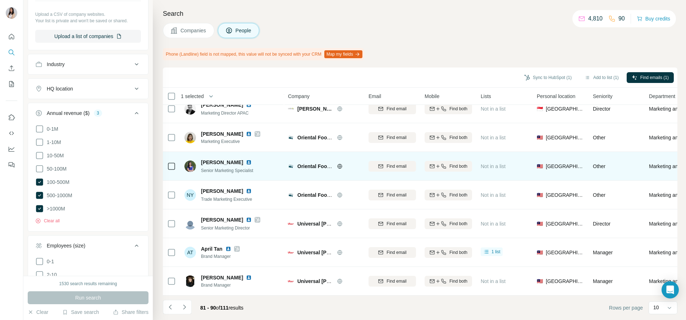
click at [278, 164] on icon at bounding box center [340, 167] width 6 height 6
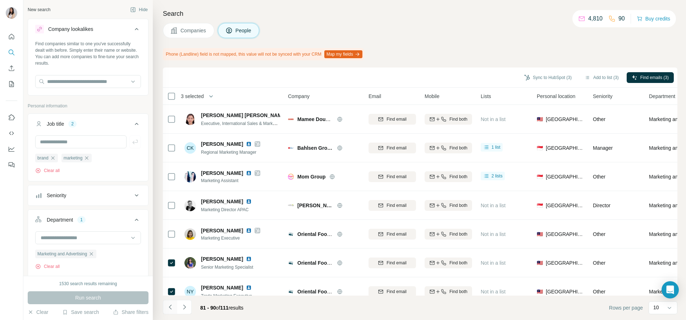
scroll to position [102, 0]
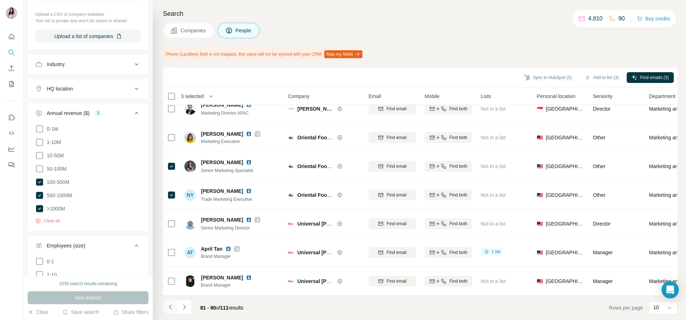
click at [168, 309] on icon "Navigate to previous page" at bounding box center [170, 307] width 7 height 7
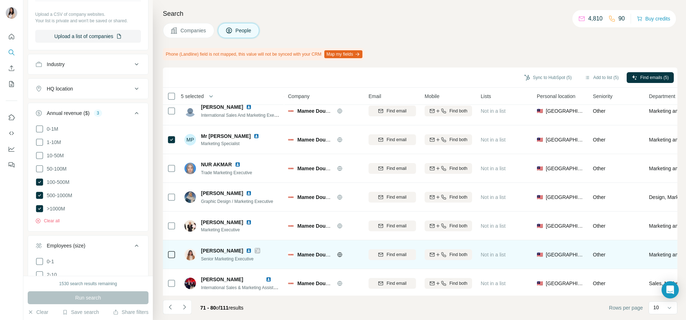
scroll to position [54, 0]
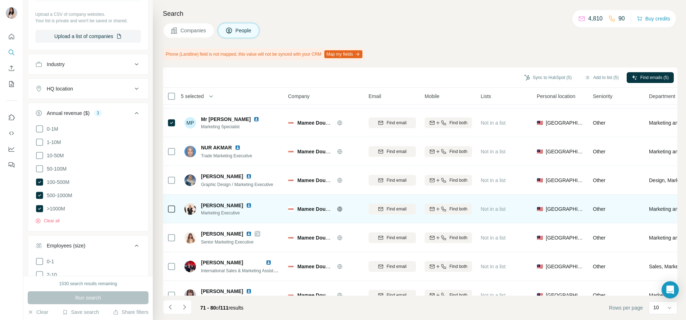
click at [171, 205] on icon at bounding box center [171, 209] width 9 height 9
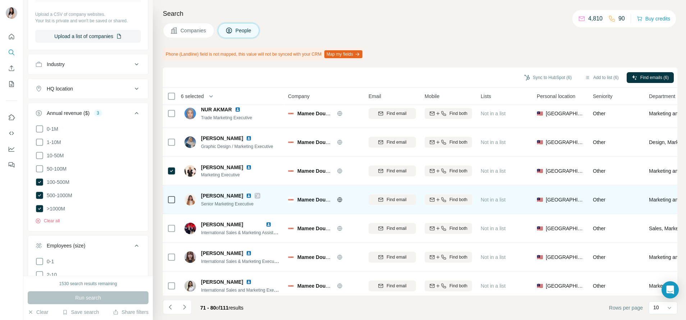
scroll to position [102, 0]
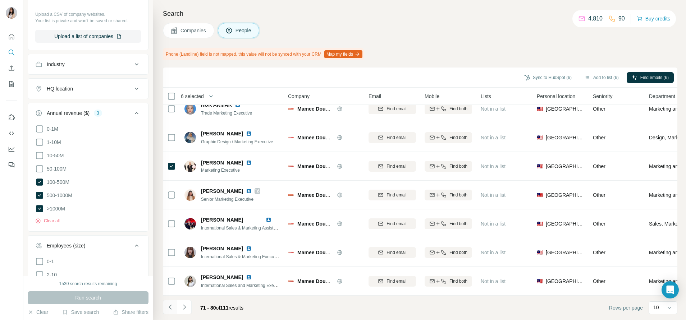
click at [169, 309] on icon "Navigate to previous page" at bounding box center [170, 307] width 7 height 7
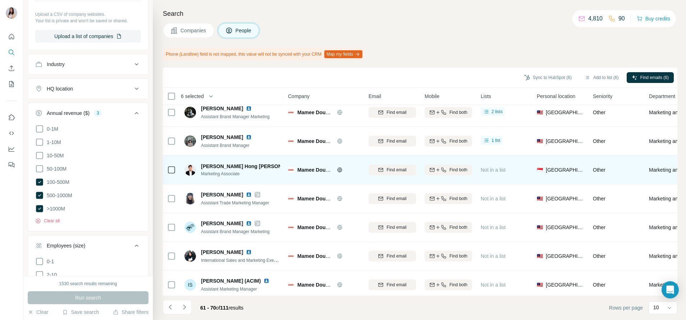
scroll to position [0, 0]
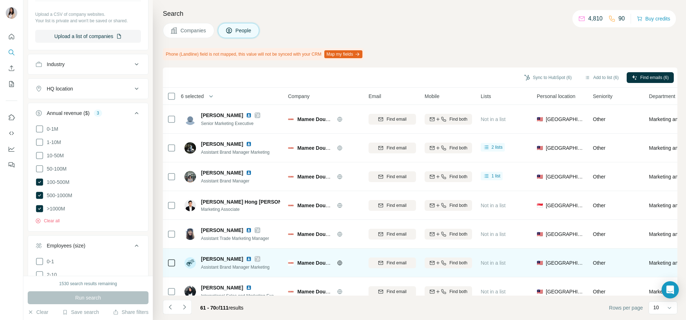
click at [176, 257] on td at bounding box center [171, 263] width 17 height 29
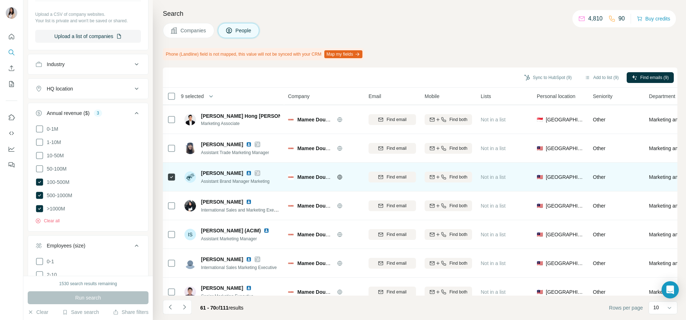
scroll to position [102, 0]
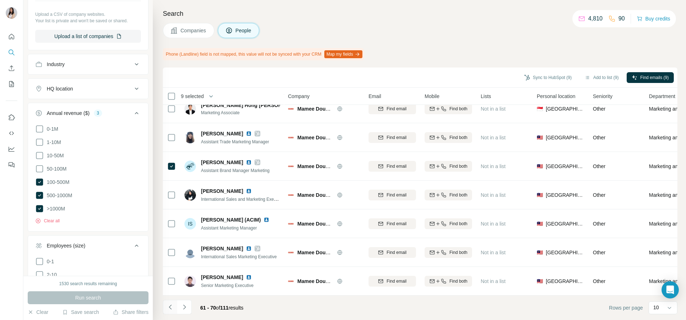
click at [169, 303] on button "Navigate to previous page" at bounding box center [170, 307] width 14 height 14
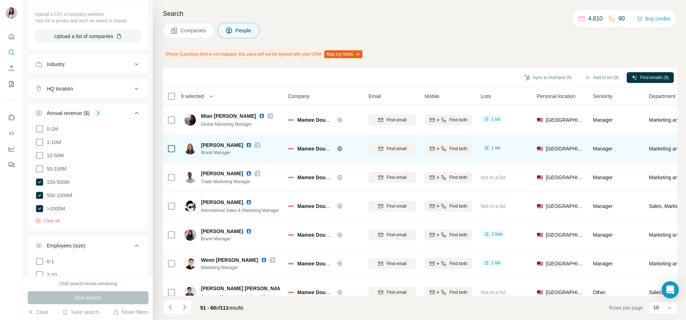
scroll to position [0, 0]
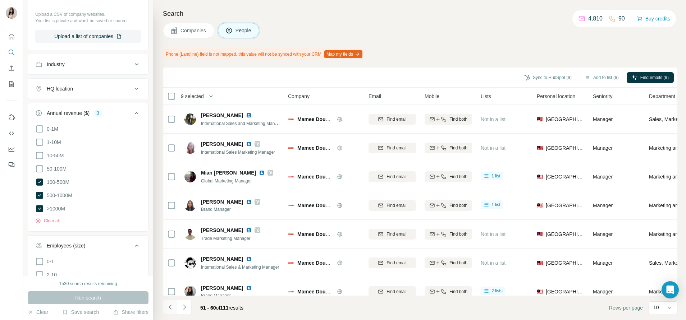
click at [172, 306] on icon "Navigate to previous page" at bounding box center [170, 307] width 7 height 7
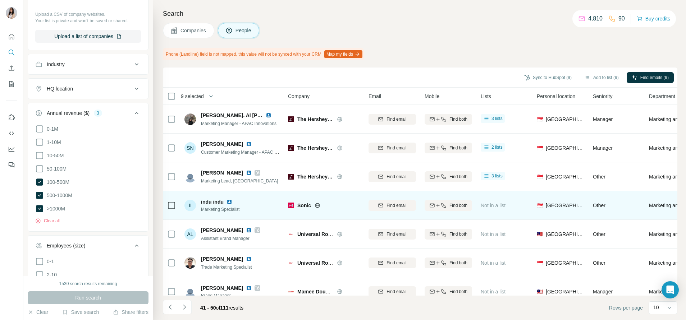
click at [318, 205] on icon at bounding box center [318, 206] width 6 height 6
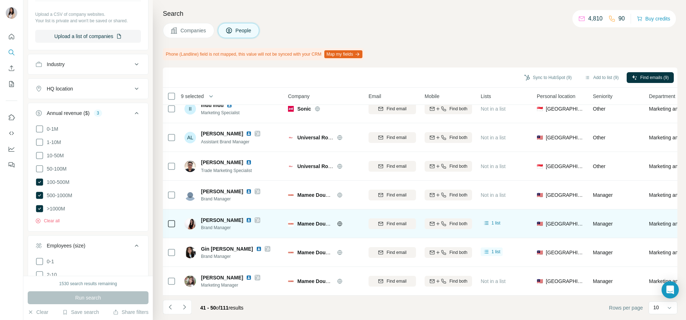
scroll to position [102, 0]
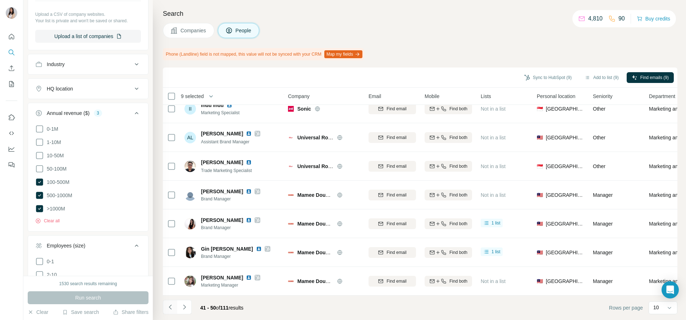
click at [168, 305] on icon "Navigate to previous page" at bounding box center [170, 307] width 7 height 7
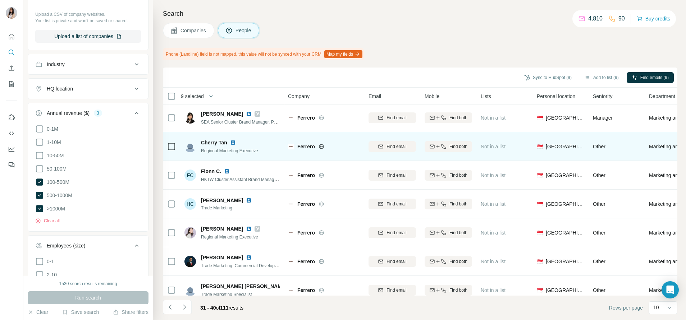
scroll to position [0, 0]
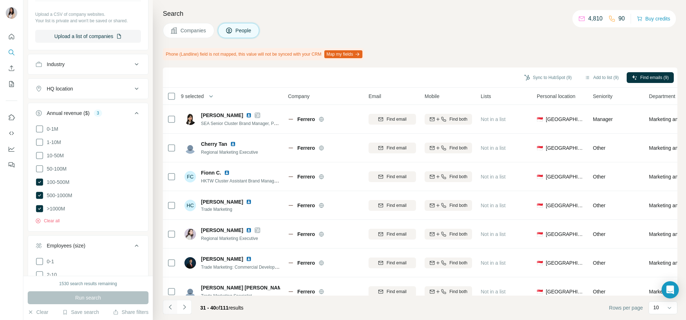
click at [170, 309] on icon "Navigate to previous page" at bounding box center [170, 307] width 7 height 7
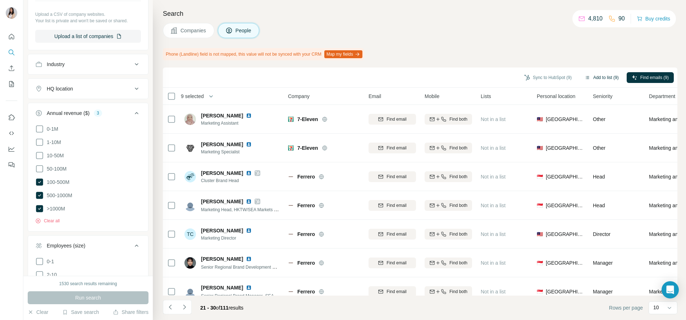
click at [601, 76] on button "Add to list (9)" at bounding box center [602, 77] width 44 height 11
click at [599, 75] on button "Add to list (9)" at bounding box center [602, 77] width 44 height 11
click at [598, 80] on button "Add to list (9)" at bounding box center [602, 77] width 44 height 11
click at [600, 77] on body "New search Hide Company lookalikes Find companies similar to one you've success…" at bounding box center [343, 160] width 686 height 320
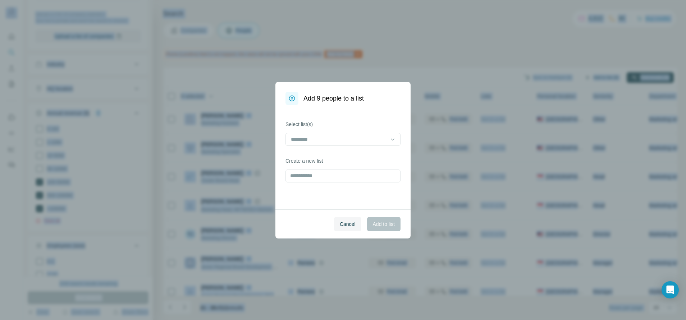
click at [600, 77] on div "Add 9 people to a list Select list(s) Create a new list Cancel Add to list" at bounding box center [343, 160] width 686 height 320
click at [382, 136] on input at bounding box center [338, 140] width 97 height 8
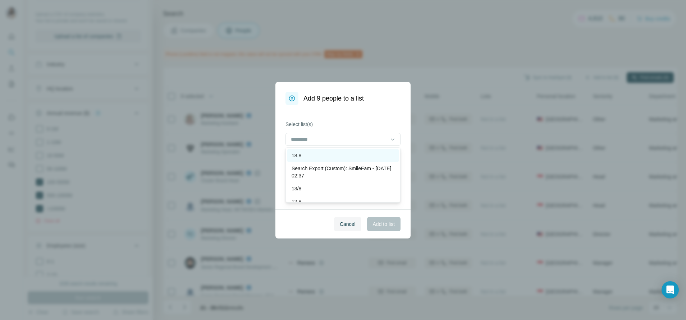
click at [368, 158] on div "18.8" at bounding box center [343, 155] width 103 height 7
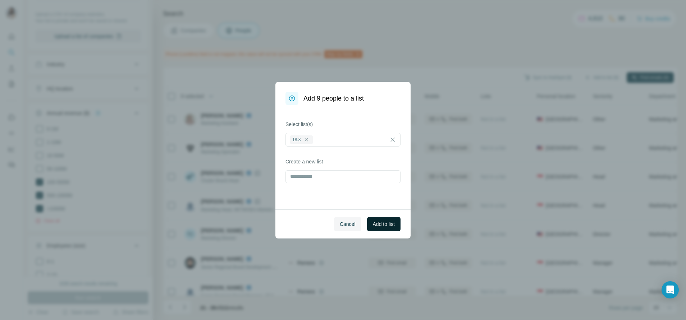
click at [376, 222] on span "Add to list" at bounding box center [384, 224] width 22 height 7
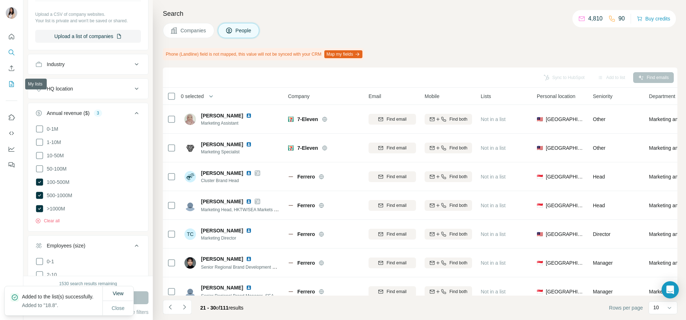
click at [10, 84] on icon "My lists" at bounding box center [11, 84] width 7 height 7
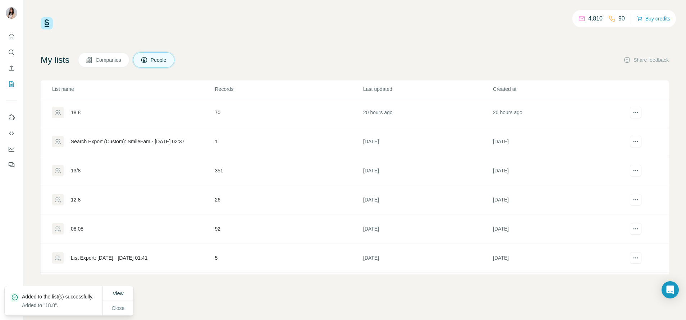
click at [76, 117] on div "18.8" at bounding box center [133, 113] width 162 height 12
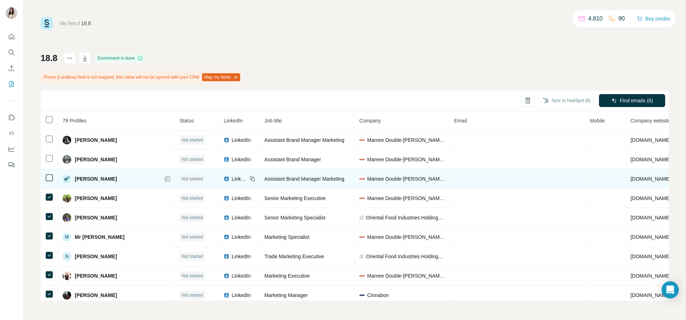
click at [49, 171] on td at bounding box center [50, 178] width 18 height 19
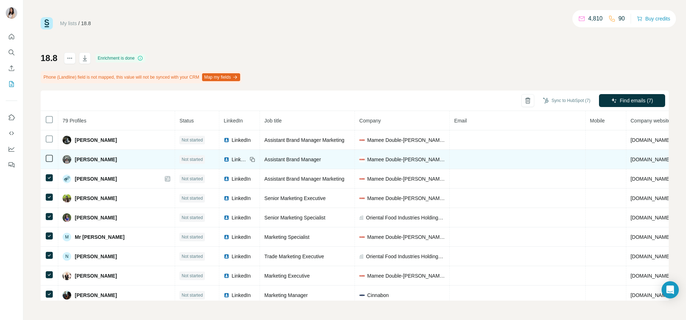
click at [50, 154] on td at bounding box center [50, 159] width 18 height 19
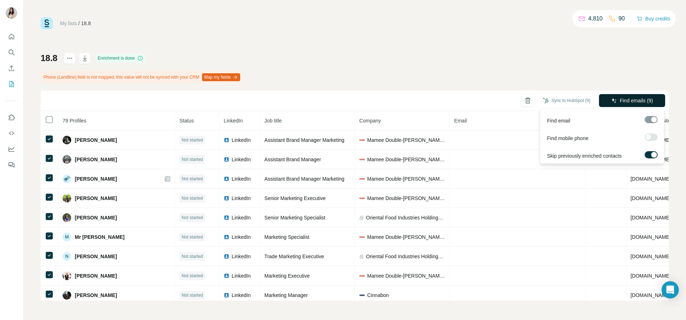
click at [638, 102] on span "Find emails (9)" at bounding box center [636, 100] width 33 height 7
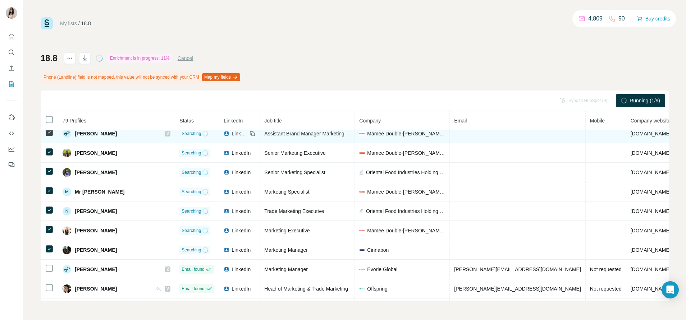
scroll to position [54, 0]
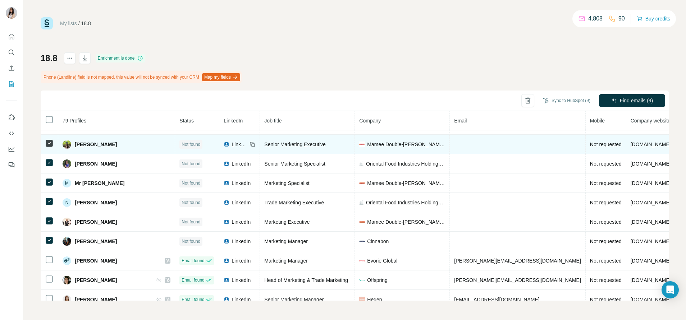
click at [224, 141] on div "LinkedIn" at bounding box center [236, 144] width 24 height 7
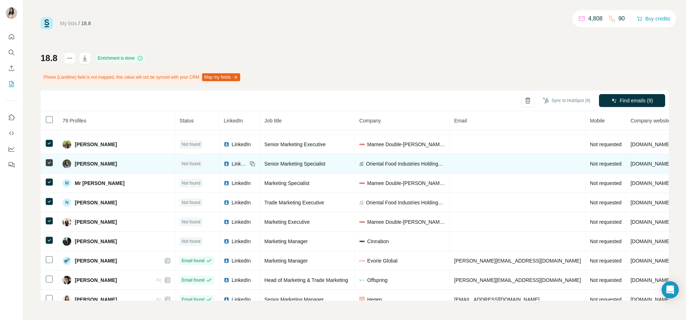
click at [224, 165] on img at bounding box center [227, 164] width 6 height 6
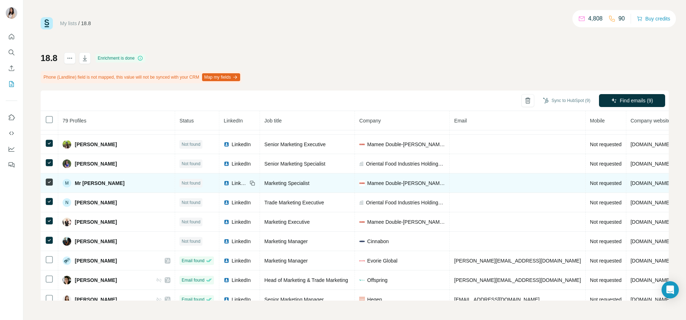
click at [224, 185] on img at bounding box center [227, 184] width 6 height 6
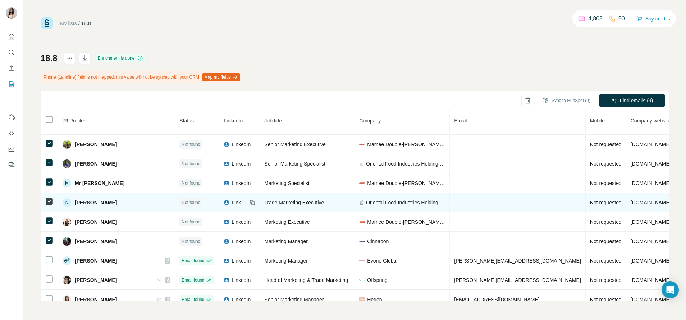
click at [224, 204] on img at bounding box center [227, 203] width 6 height 6
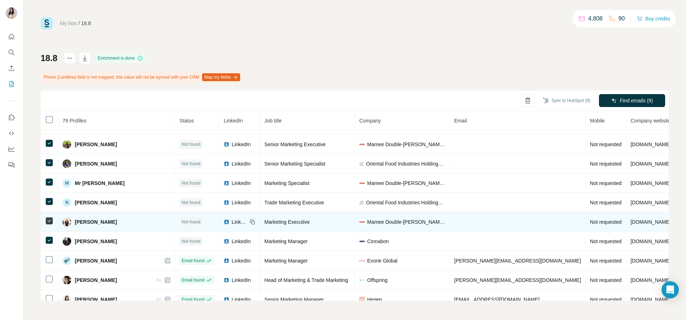
click at [224, 224] on img at bounding box center [227, 222] width 6 height 6
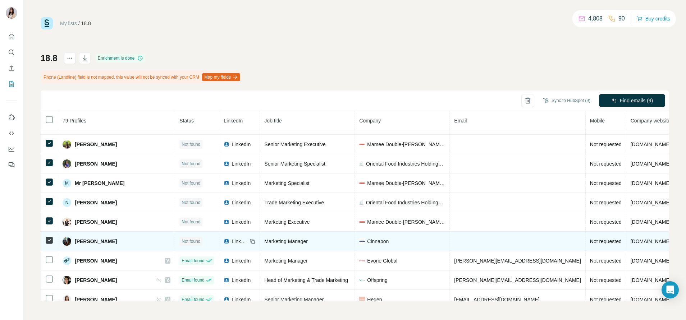
click at [224, 240] on img at bounding box center [227, 242] width 6 height 6
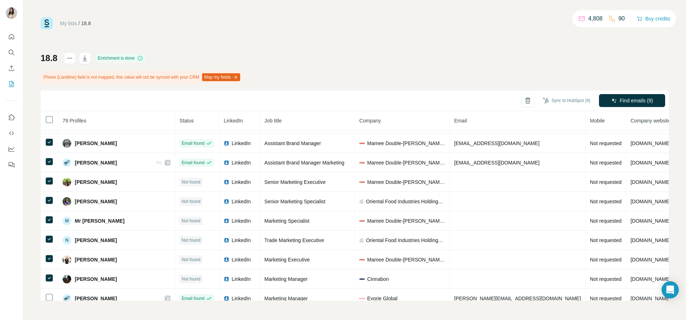
scroll to position [0, 0]
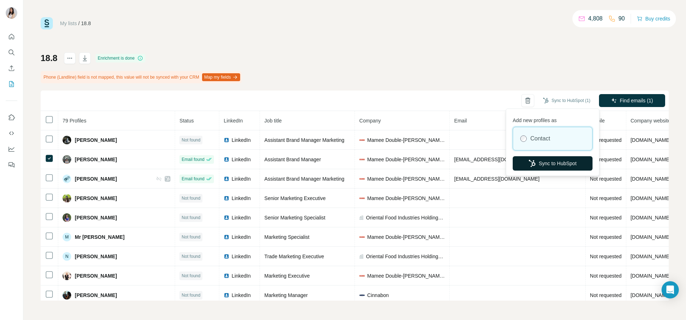
click at [561, 160] on button "Sync to HubSpot" at bounding box center [553, 163] width 80 height 14
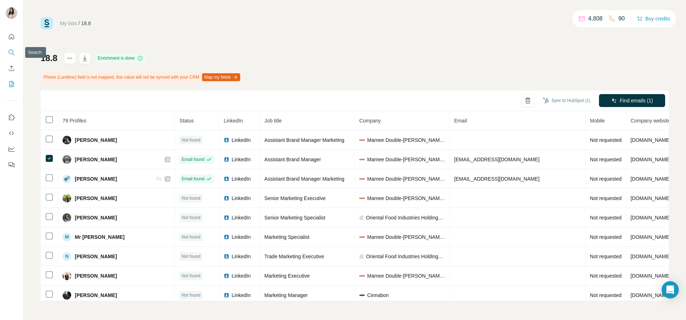
click at [12, 51] on icon "Search" at bounding box center [11, 52] width 7 height 7
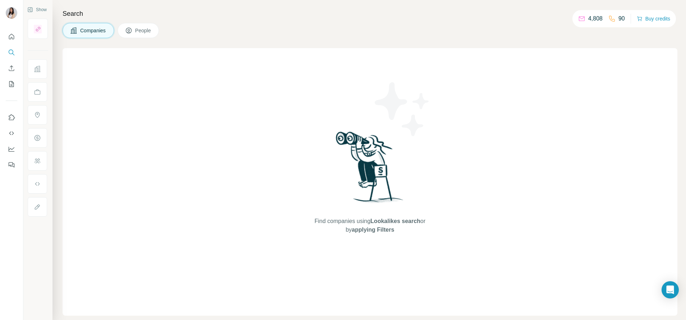
click at [132, 27] on icon at bounding box center [128, 30] width 7 height 7
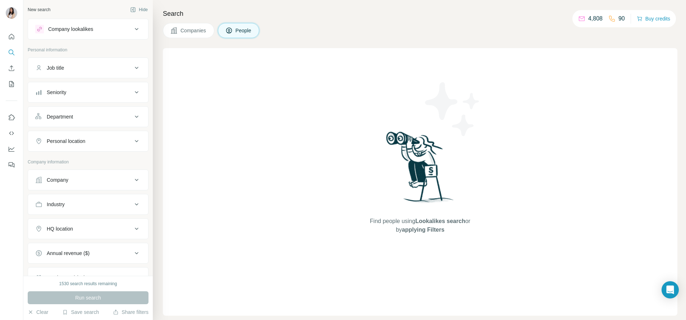
click at [78, 61] on button "Job title" at bounding box center [88, 67] width 120 height 17
click at [67, 86] on input "text" at bounding box center [80, 85] width 91 height 13
type input "****"
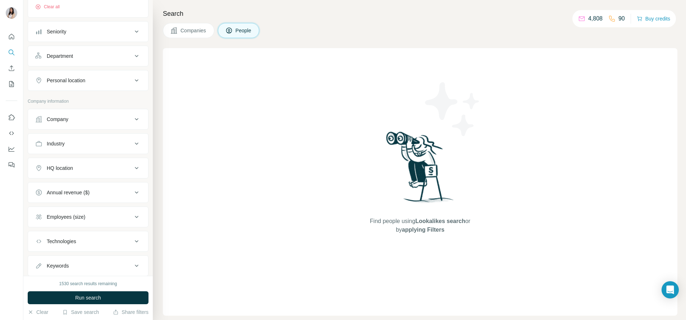
scroll to position [129, 0]
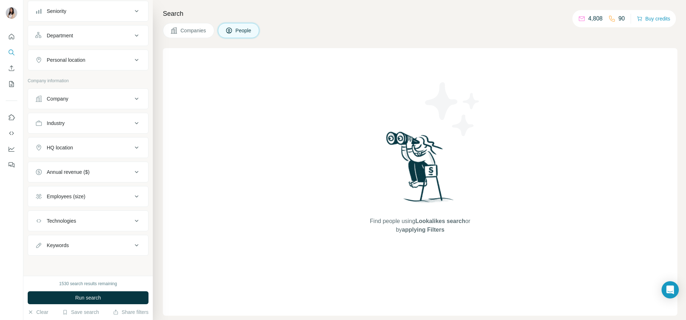
drag, startPoint x: 96, startPoint y: 64, endPoint x: 110, endPoint y: 64, distance: 14.0
click at [96, 64] on button "Personal location" at bounding box center [88, 59] width 120 height 17
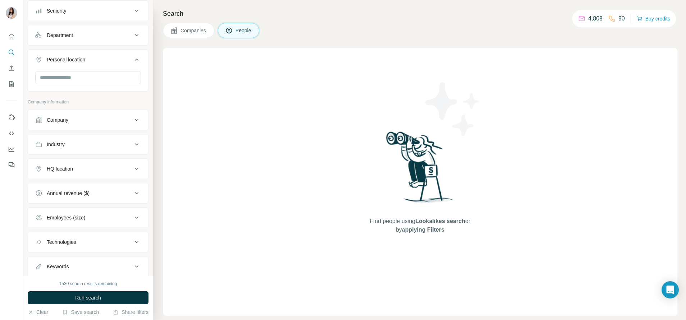
click at [116, 39] on button "Department" at bounding box center [88, 35] width 120 height 17
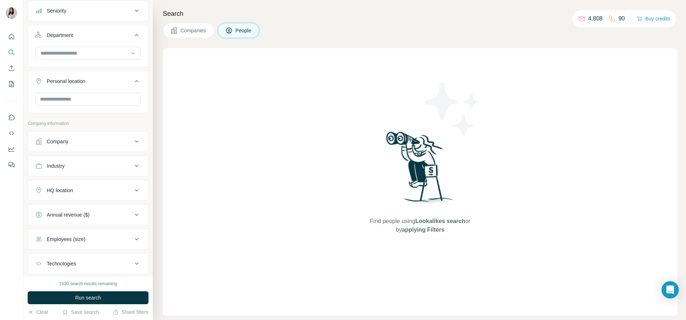
click at [111, 58] on div at bounding box center [84, 53] width 89 height 12
click at [101, 48] on div at bounding box center [84, 53] width 89 height 12
click at [101, 53] on input at bounding box center [84, 53] width 89 height 8
type input "***"
click at [99, 68] on p "Marketing and Advertising" at bounding box center [70, 69] width 58 height 7
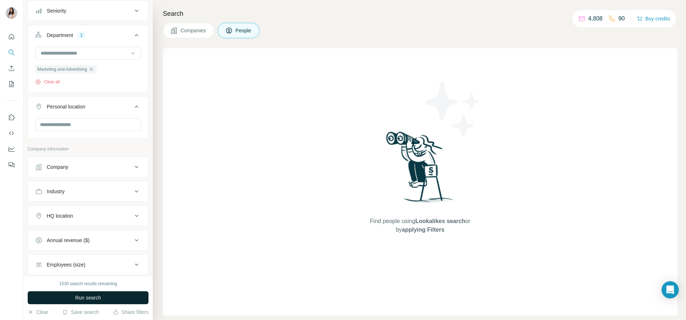
click at [104, 292] on button "Run search" at bounding box center [88, 298] width 121 height 13
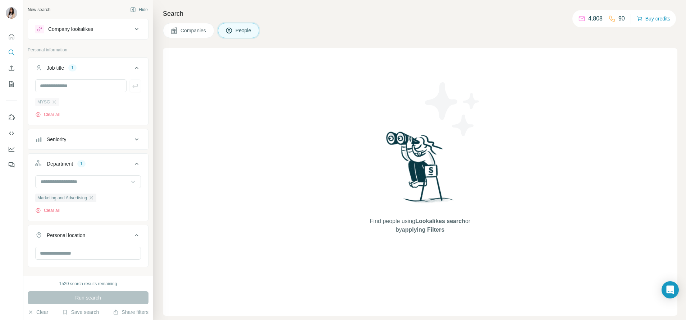
click at [58, 105] on div "MYSG" at bounding box center [47, 102] width 24 height 9
click at [56, 101] on icon "button" at bounding box center [54, 102] width 6 height 6
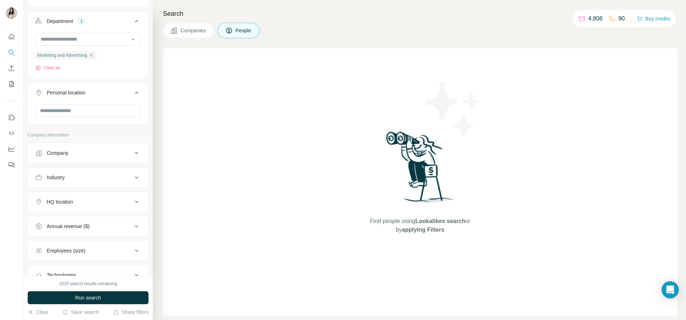
scroll to position [172, 0]
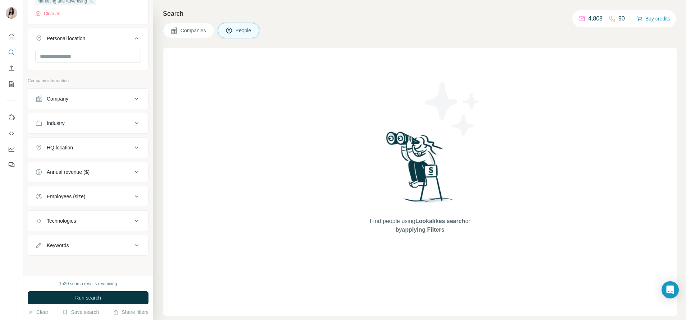
click at [85, 247] on div "Keywords" at bounding box center [83, 245] width 97 height 7
click at [86, 256] on button "Keywords" at bounding box center [88, 247] width 120 height 20
click at [91, 255] on div "Keywords" at bounding box center [88, 245] width 121 height 21
click at [94, 248] on div "Keywords" at bounding box center [83, 245] width 97 height 7
click at [84, 265] on input "text" at bounding box center [80, 263] width 91 height 13
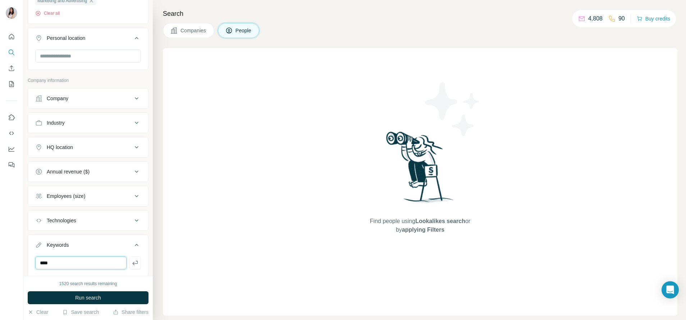
type input "****"
click at [125, 294] on button "Run search" at bounding box center [88, 298] width 121 height 13
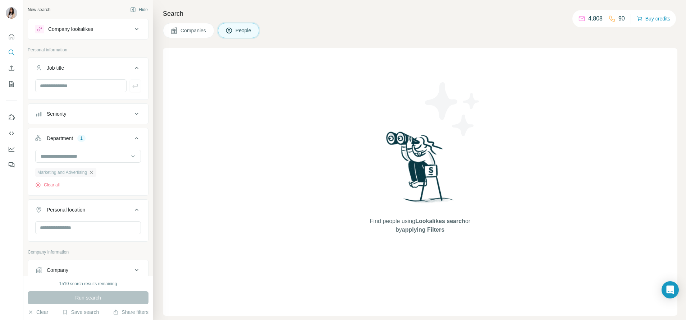
click at [94, 175] on icon "button" at bounding box center [91, 173] width 6 height 6
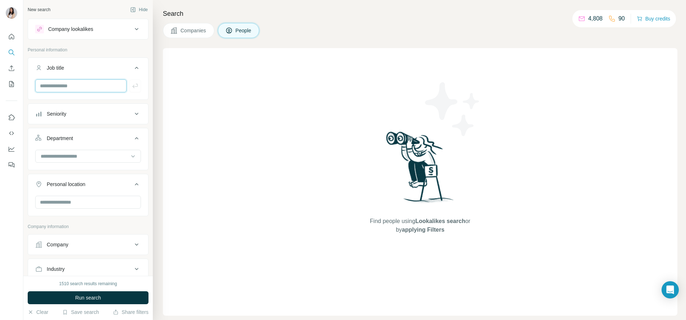
click at [85, 88] on input "text" at bounding box center [80, 85] width 91 height 13
type input "****"
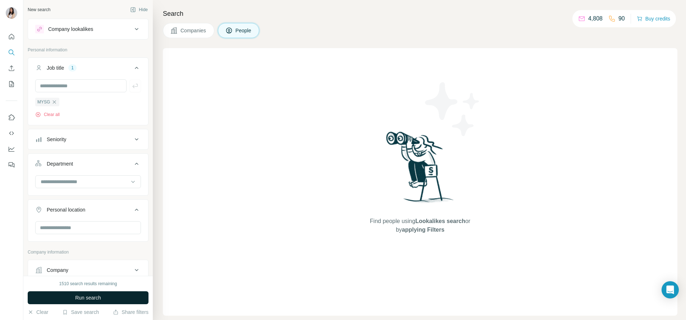
click at [130, 297] on button "Run search" at bounding box center [88, 298] width 121 height 13
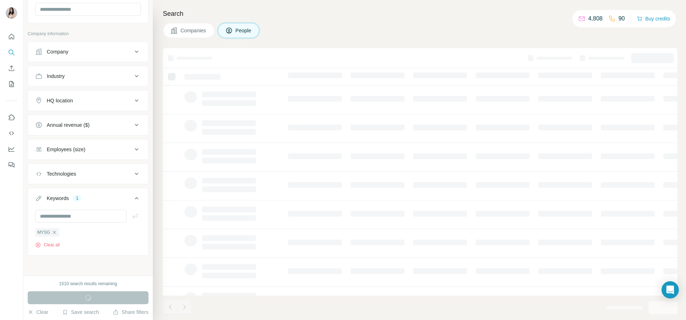
scroll to position [219, 0]
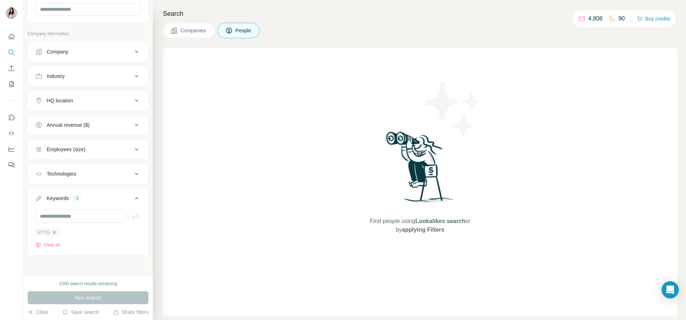
click at [55, 233] on icon "button" at bounding box center [54, 232] width 3 height 3
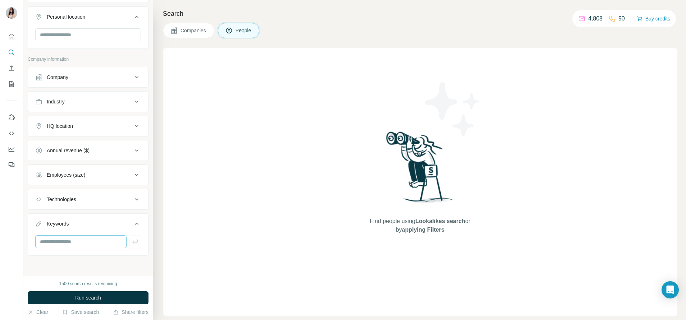
scroll to position [193, 0]
click at [55, 297] on button "Run search" at bounding box center [88, 298] width 121 height 13
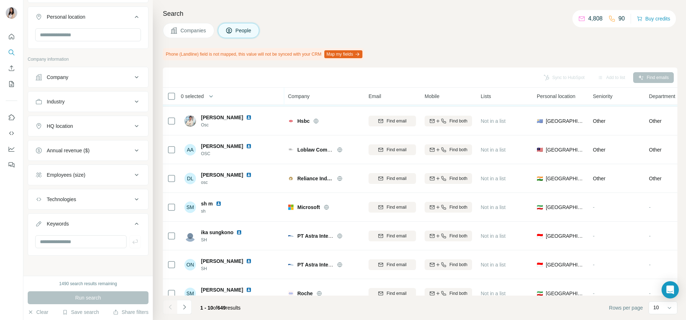
scroll to position [102, 0]
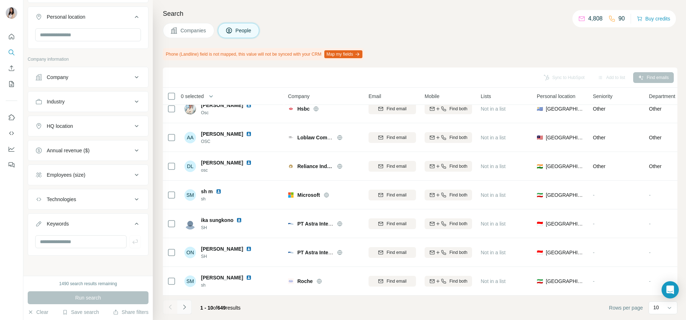
click at [179, 309] on button "Navigate to next page" at bounding box center [184, 307] width 14 height 14
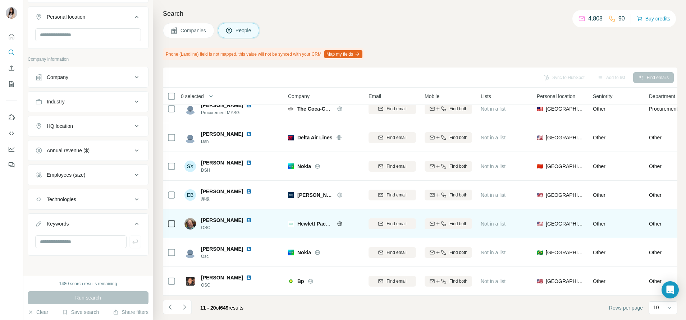
scroll to position [0, 0]
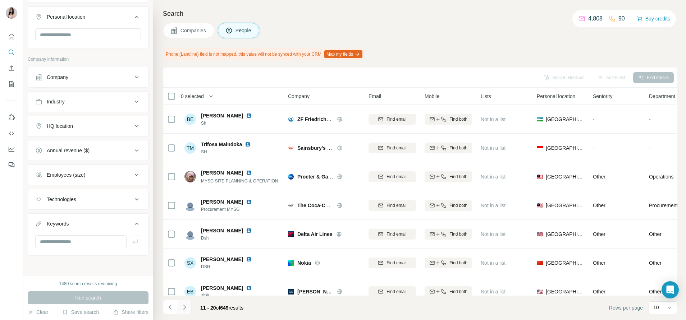
click at [184, 304] on icon "Navigate to next page" at bounding box center [184, 307] width 7 height 7
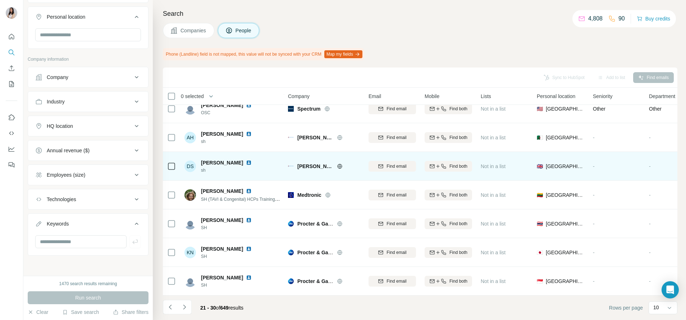
scroll to position [102, 0]
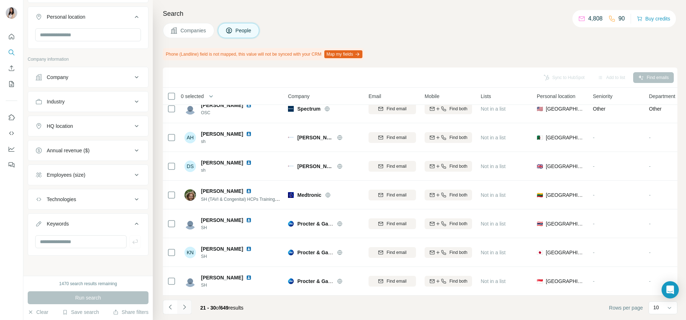
click at [189, 311] on button "Navigate to next page" at bounding box center [184, 307] width 14 height 14
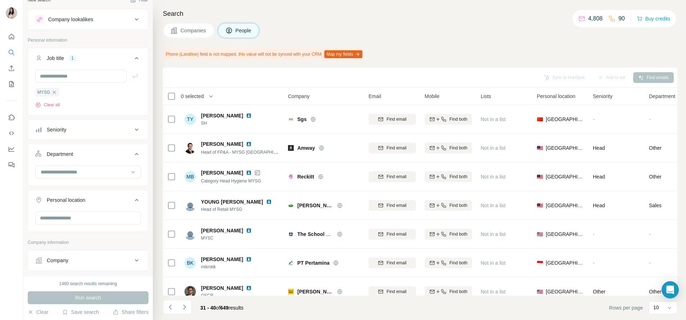
scroll to position [0, 0]
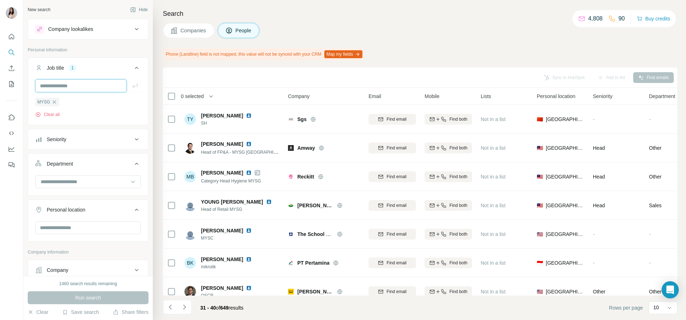
click at [68, 92] on input "text" at bounding box center [80, 85] width 91 height 13
drag, startPoint x: 113, startPoint y: 66, endPoint x: 102, endPoint y: 77, distance: 15.0
click at [112, 66] on div "Job title 1" at bounding box center [83, 67] width 97 height 7
click at [105, 73] on button "Job title 1" at bounding box center [88, 67] width 120 height 17
click at [95, 87] on input "text" at bounding box center [80, 85] width 91 height 13
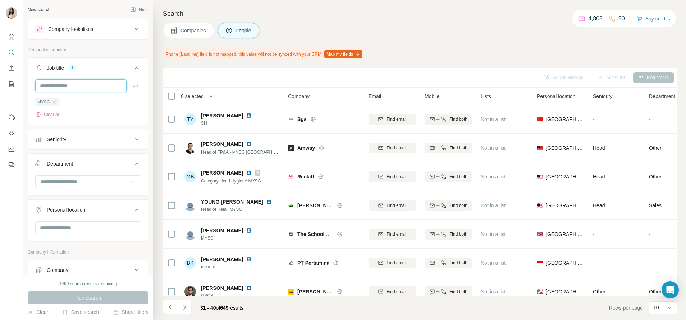
type input "*"
type input "*****"
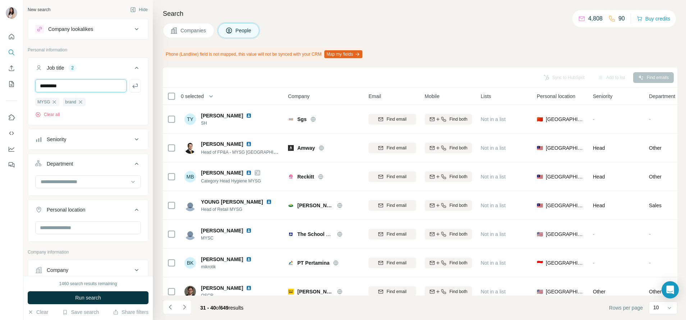
type input "*********"
click at [58, 292] on button "Run search" at bounding box center [88, 298] width 121 height 13
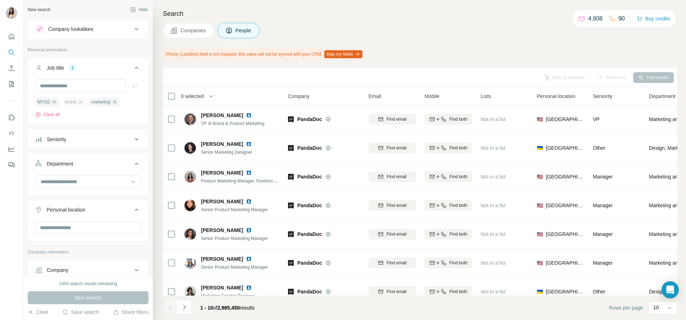
click at [78, 104] on div "brand" at bounding box center [74, 102] width 23 height 9
click at [79, 104] on icon "button" at bounding box center [81, 102] width 6 height 6
click at [88, 103] on icon "button" at bounding box center [89, 102] width 6 height 6
click at [91, 90] on input "text" at bounding box center [80, 85] width 91 height 13
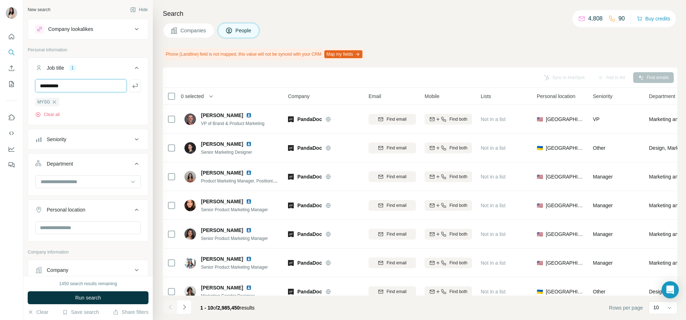
type input "**********"
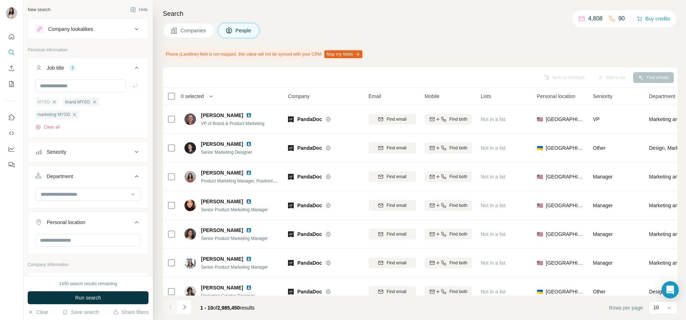
click at [54, 100] on icon "button" at bounding box center [54, 102] width 6 height 6
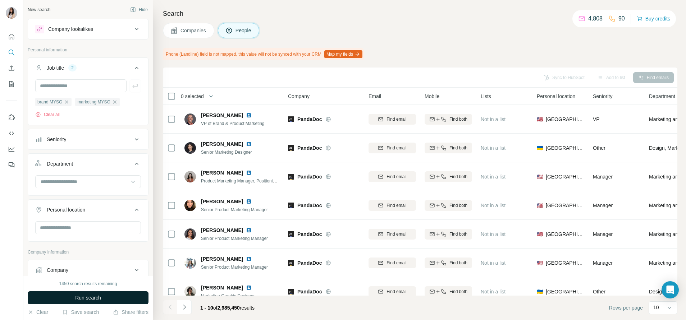
click at [87, 301] on span "Run search" at bounding box center [88, 298] width 26 height 7
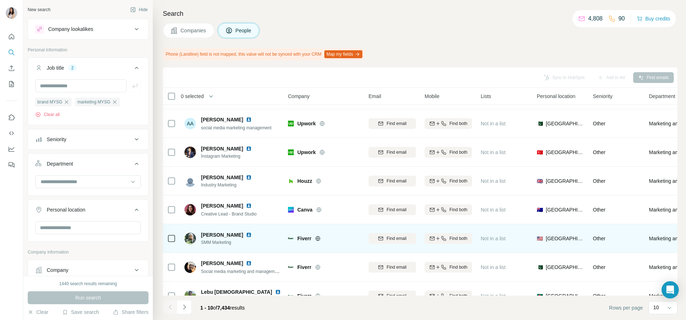
scroll to position [102, 0]
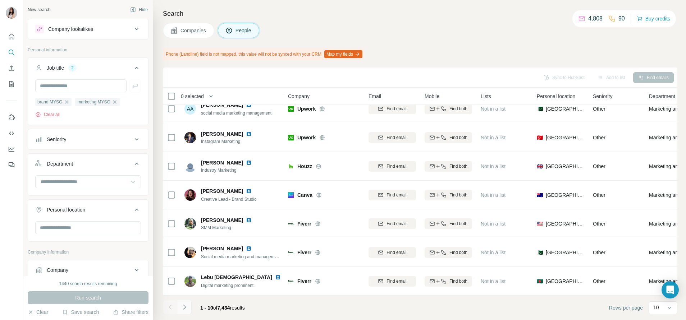
click at [187, 306] on icon "Navigate to next page" at bounding box center [184, 307] width 7 height 7
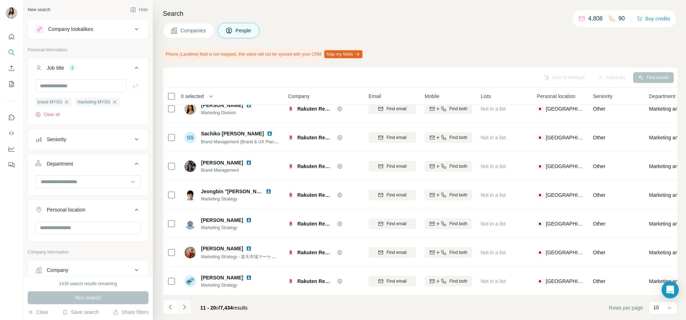
click at [182, 305] on icon "Navigate to next page" at bounding box center [184, 307] width 7 height 7
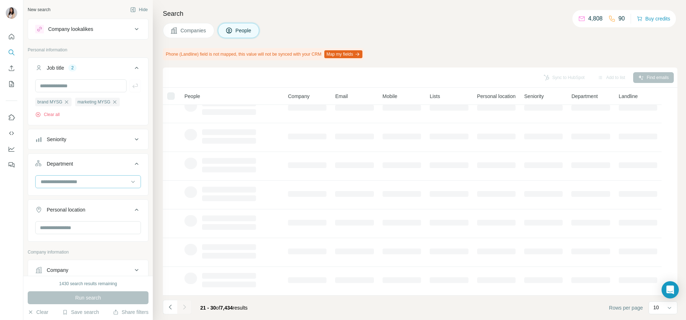
click at [88, 179] on input at bounding box center [84, 182] width 89 height 8
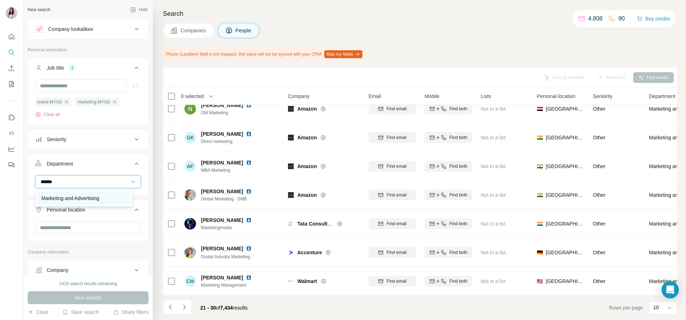
type input "******"
click at [110, 200] on div "Marketing and Advertising" at bounding box center [83, 198] width 85 height 7
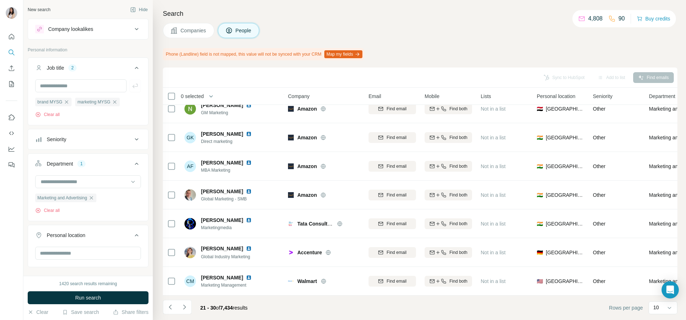
click at [104, 299] on button "Run search" at bounding box center [88, 298] width 121 height 13
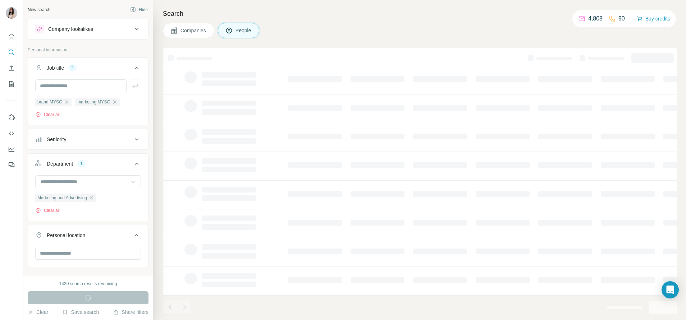
scroll to position [83, 0]
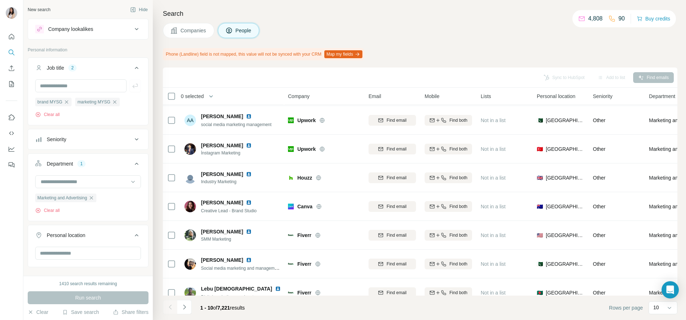
scroll to position [102, 0]
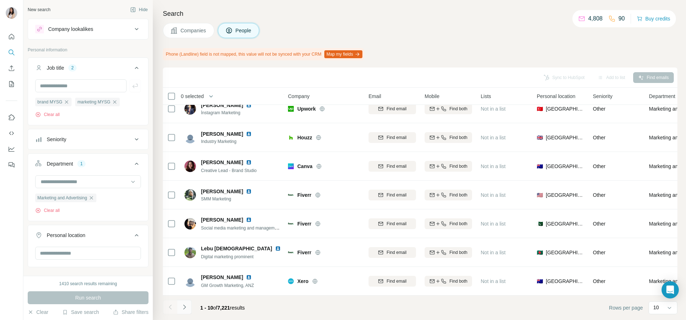
click at [183, 306] on icon "Navigate to next page" at bounding box center [184, 307] width 7 height 7
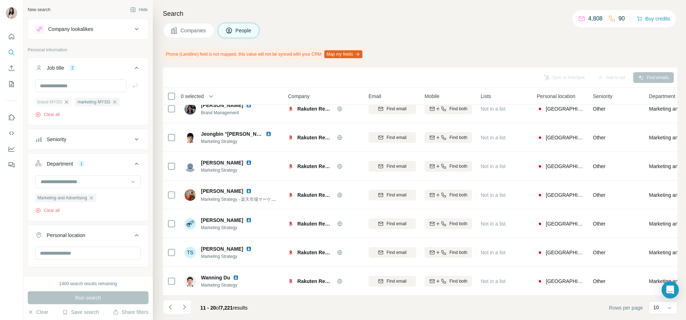
click at [68, 104] on icon "button" at bounding box center [67, 102] width 6 height 6
click at [76, 101] on icon "button" at bounding box center [75, 102] width 6 height 6
